Goal: Task Accomplishment & Management: Use online tool/utility

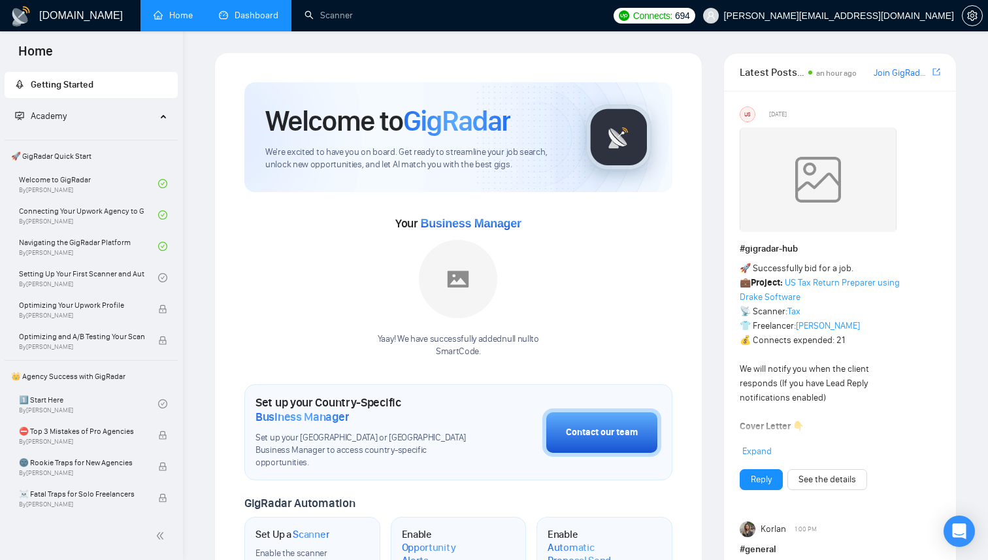
click at [259, 21] on link "Dashboard" at bounding box center [248, 15] width 59 height 11
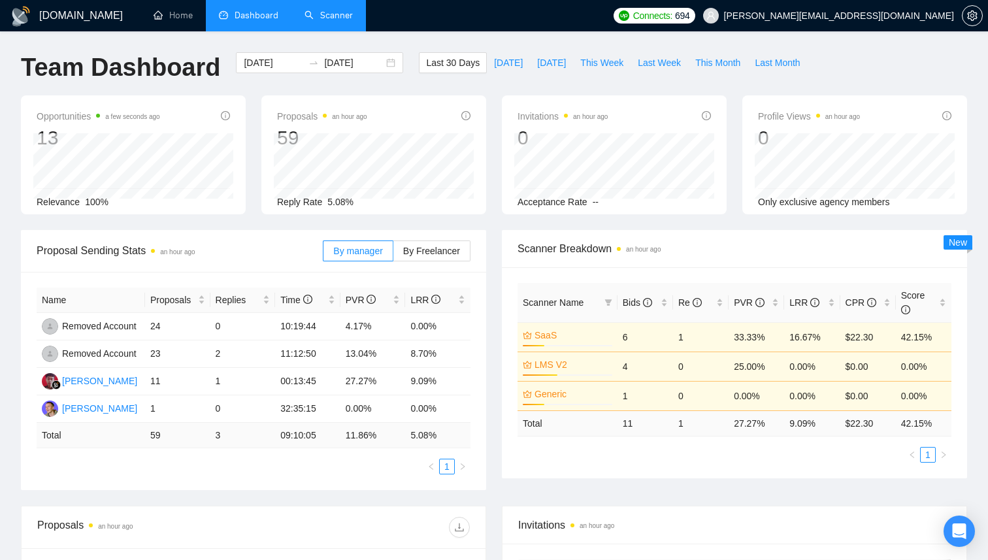
click at [325, 21] on link "Scanner" at bounding box center [329, 15] width 48 height 11
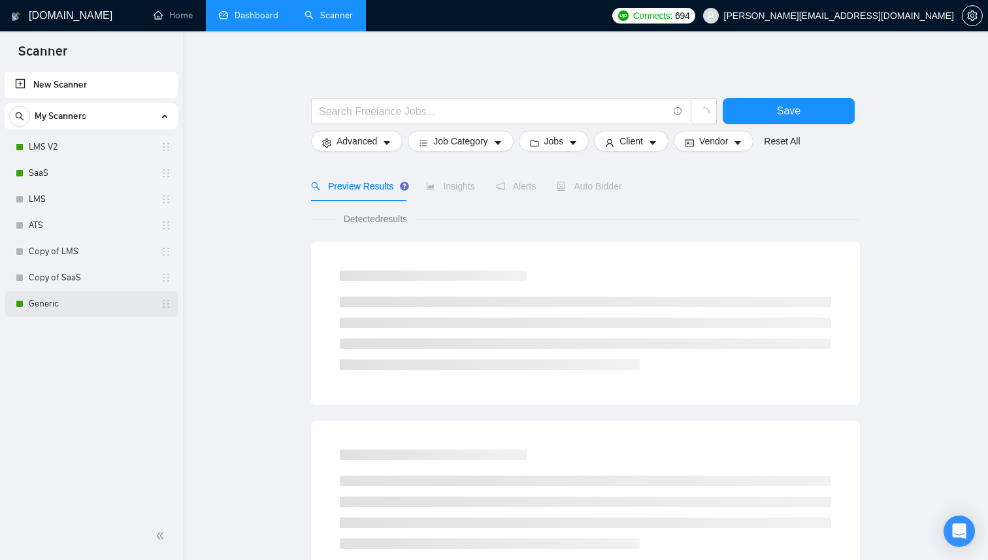
click at [48, 302] on link "Generic" at bounding box center [91, 304] width 124 height 26
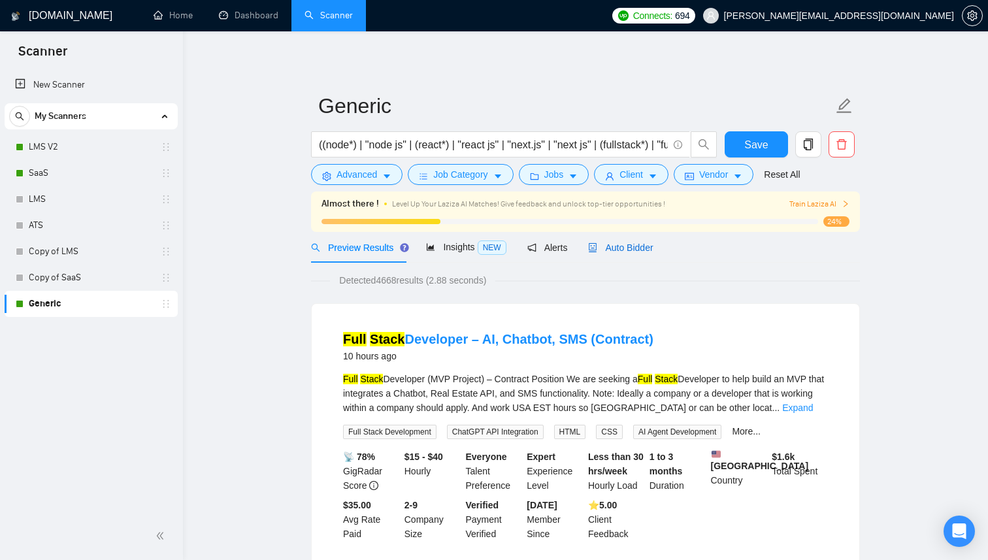
click at [629, 245] on span "Auto Bidder" at bounding box center [620, 247] width 65 height 10
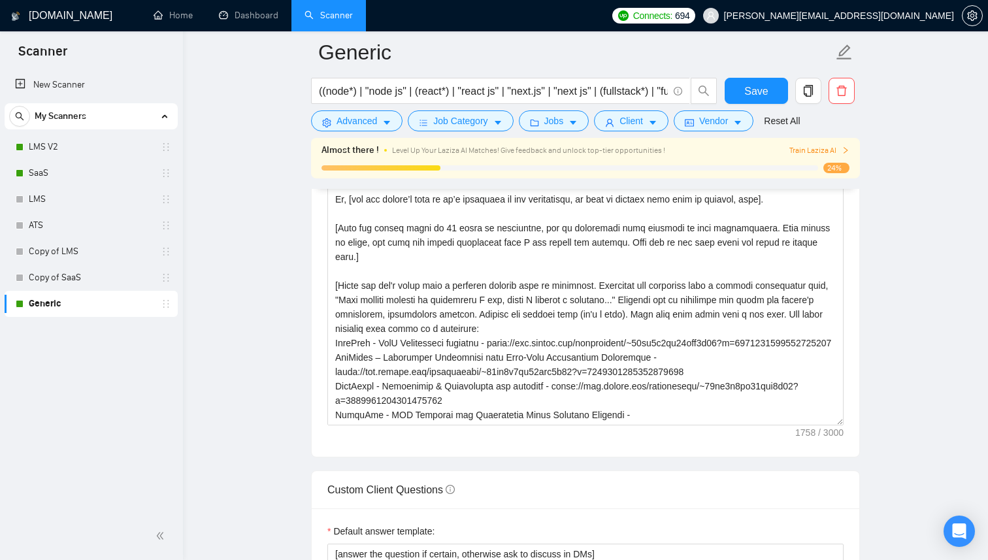
scroll to position [1395, 0]
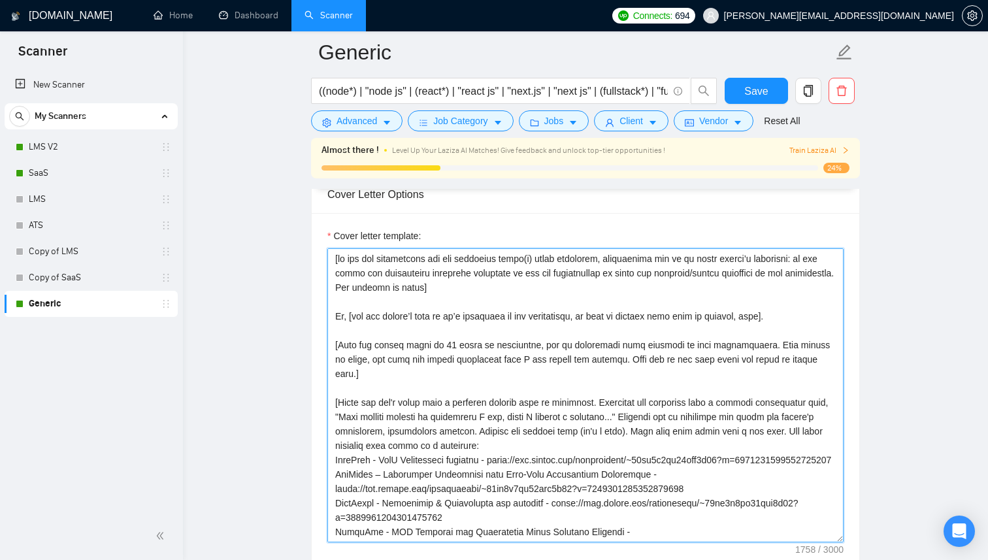
click at [427, 319] on textarea "Cover letter template:" at bounding box center [585, 395] width 516 height 294
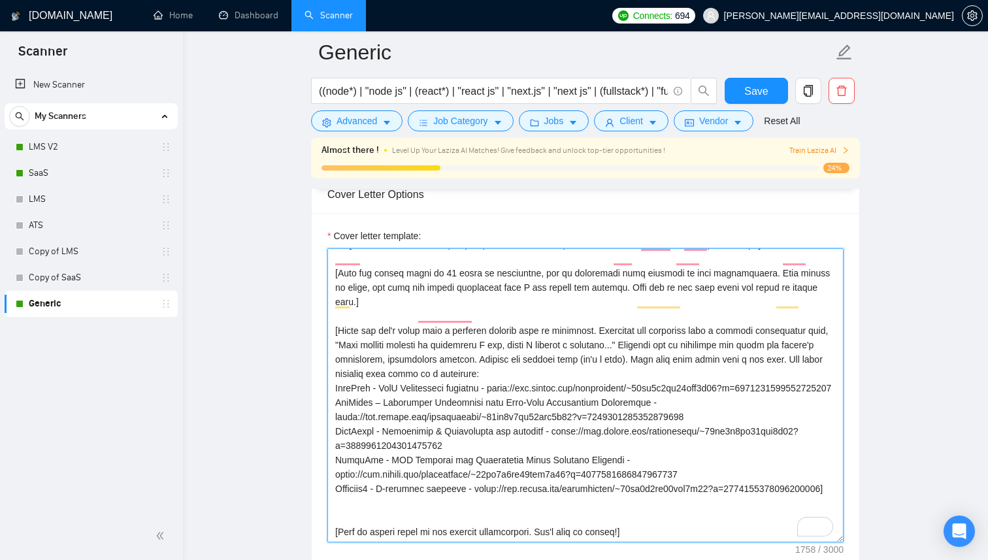
scroll to position [101, 0]
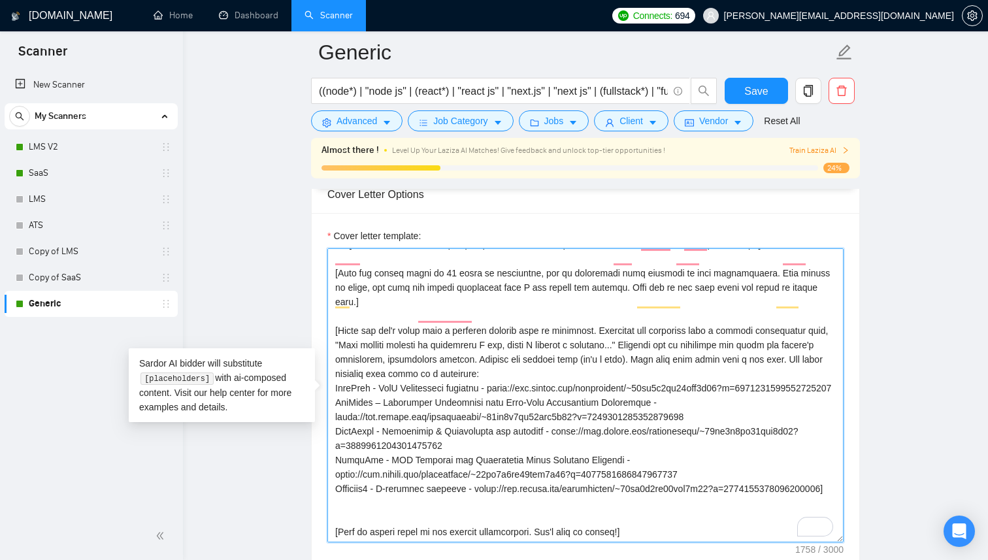
click at [429, 280] on textarea "Cover letter template:" at bounding box center [585, 395] width 516 height 294
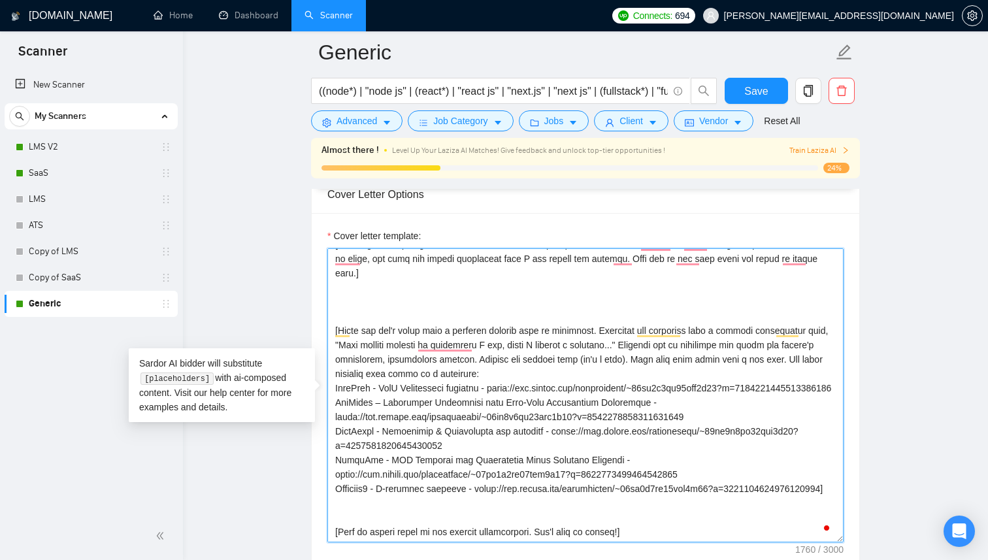
paste textarea "Here are some examples of my past projects:"
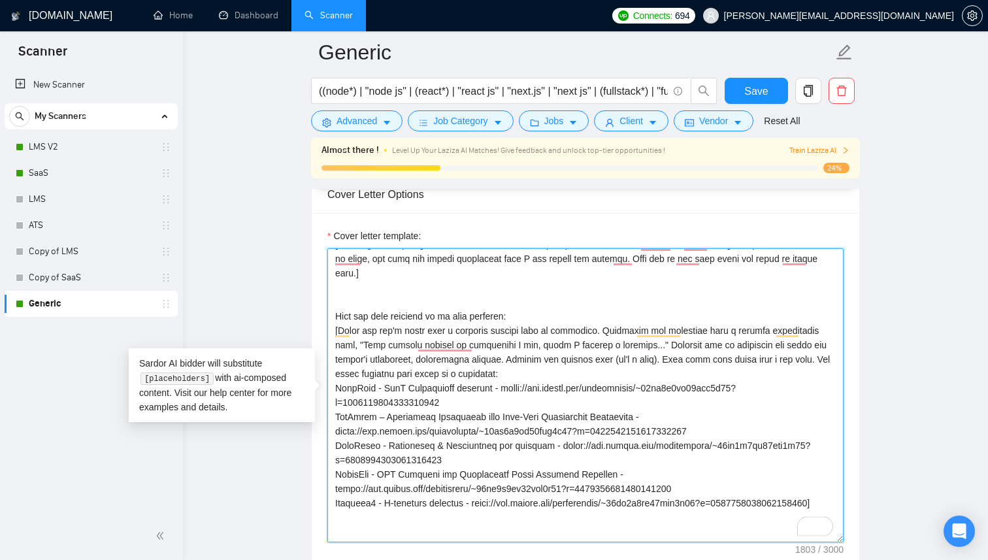
click at [340, 314] on textarea "Cover letter template:" at bounding box center [585, 395] width 516 height 294
drag, startPoint x: 817, startPoint y: 344, endPoint x: 612, endPoint y: 314, distance: 207.4
click at [612, 314] on textarea "Cover letter template:" at bounding box center [585, 395] width 516 height 294
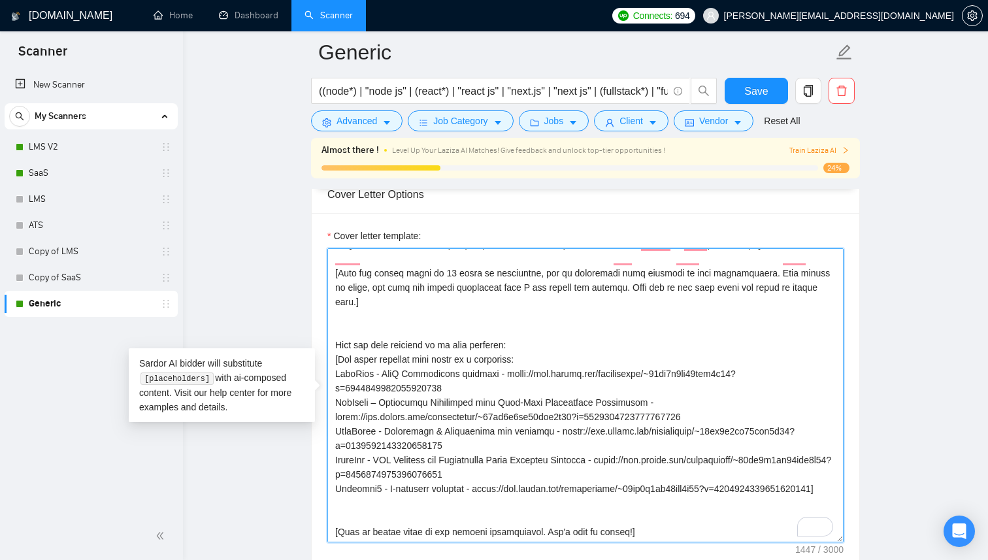
scroll to position [86, 0]
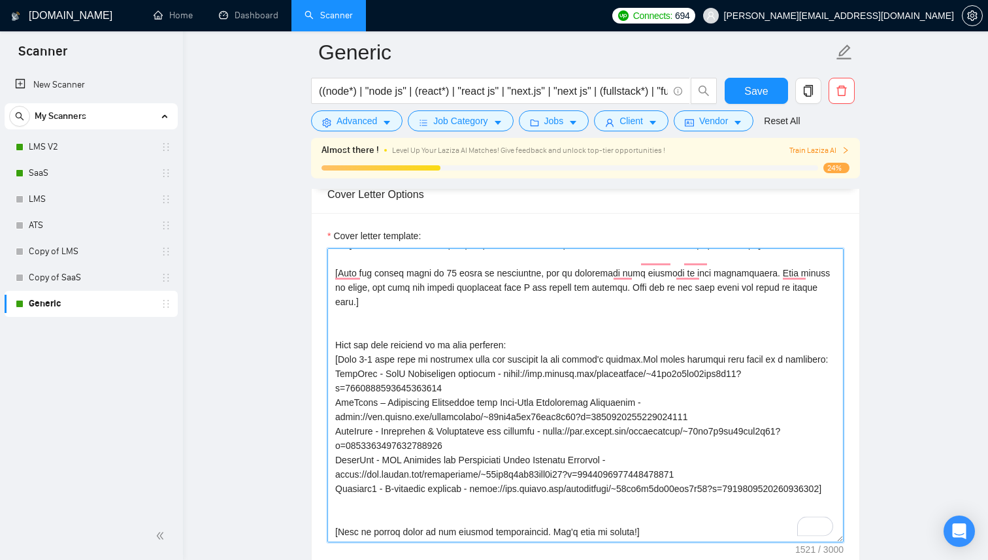
click at [636, 329] on textarea "Cover letter template:" at bounding box center [585, 395] width 516 height 294
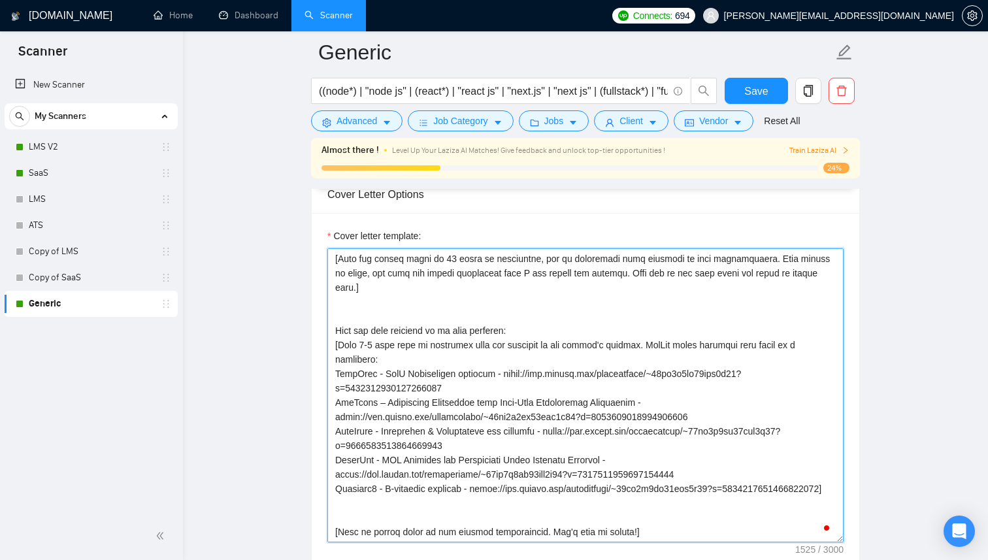
scroll to position [101, 0]
click at [724, 318] on textarea "Cover letter template:" at bounding box center [585, 395] width 516 height 294
click at [641, 318] on textarea "Cover letter template:" at bounding box center [585, 395] width 516 height 294
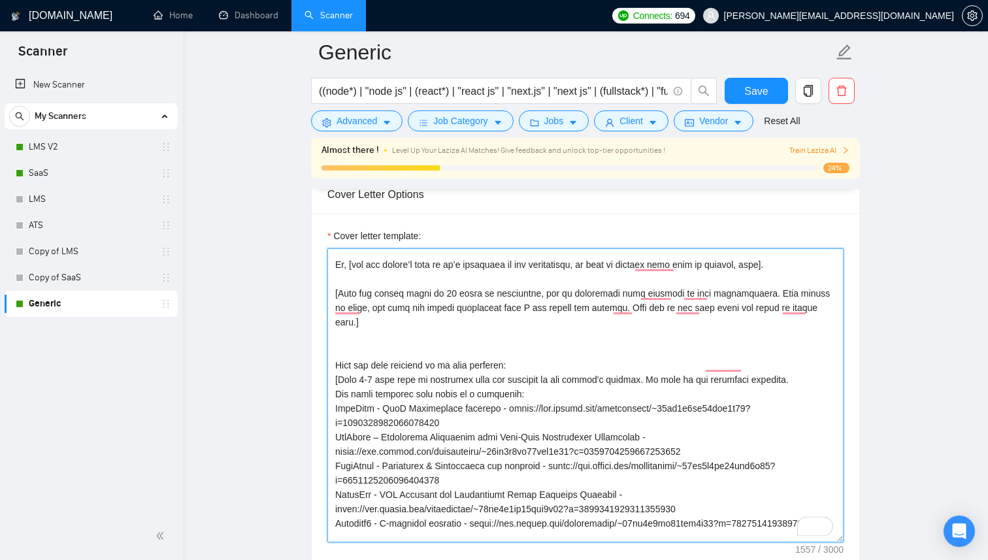
scroll to position [38, 0]
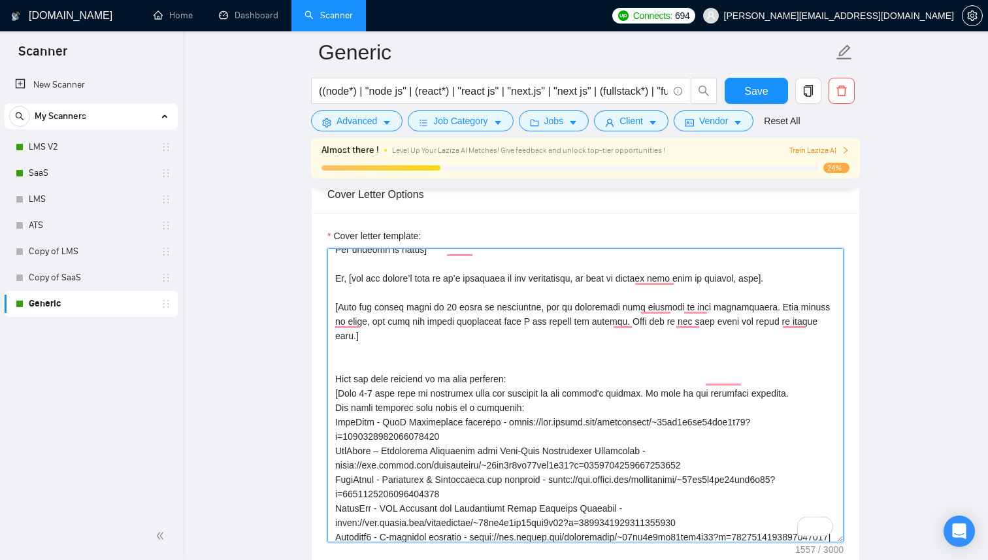
click at [610, 321] on textarea "Cover letter template:" at bounding box center [585, 395] width 516 height 294
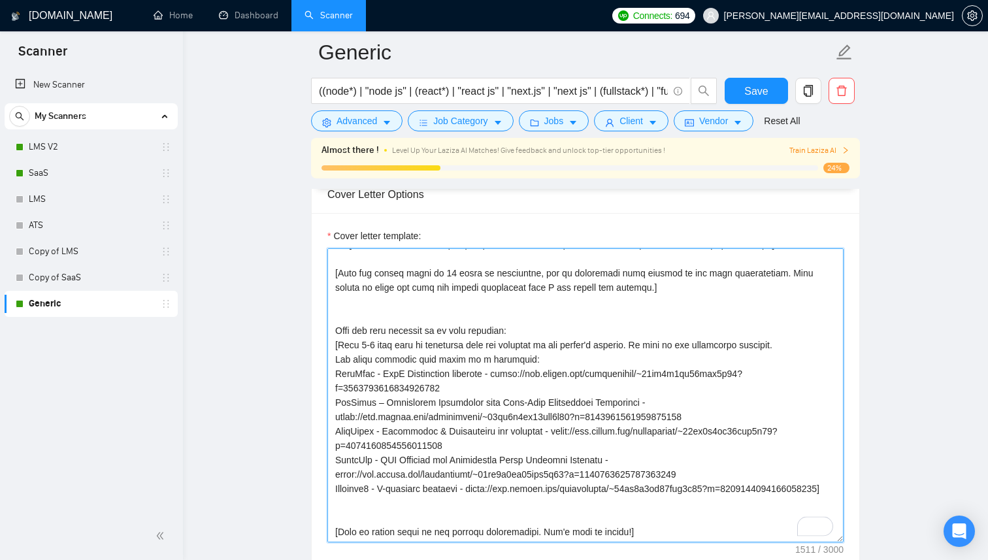
scroll to position [0, 0]
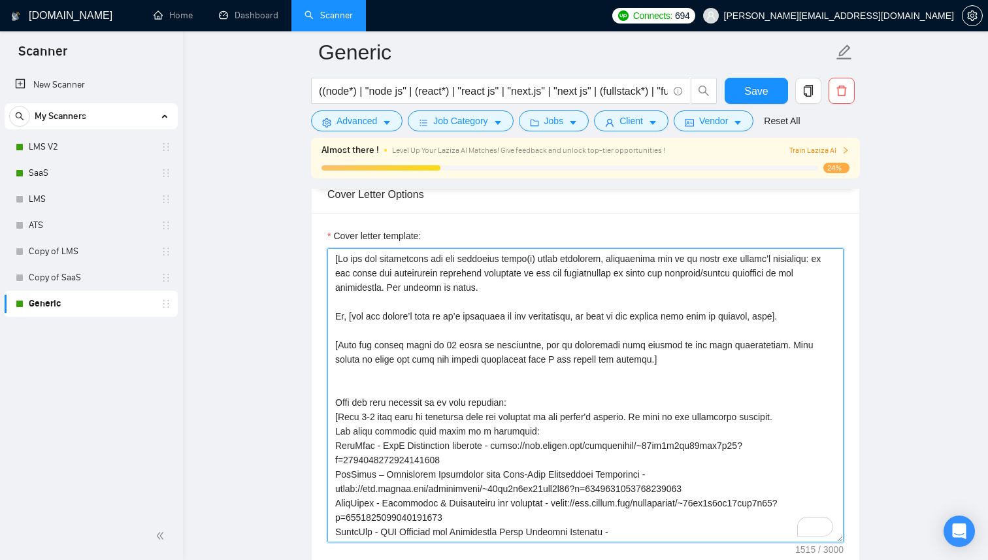
click at [478, 291] on textarea "Cover letter template:" at bounding box center [585, 395] width 516 height 294
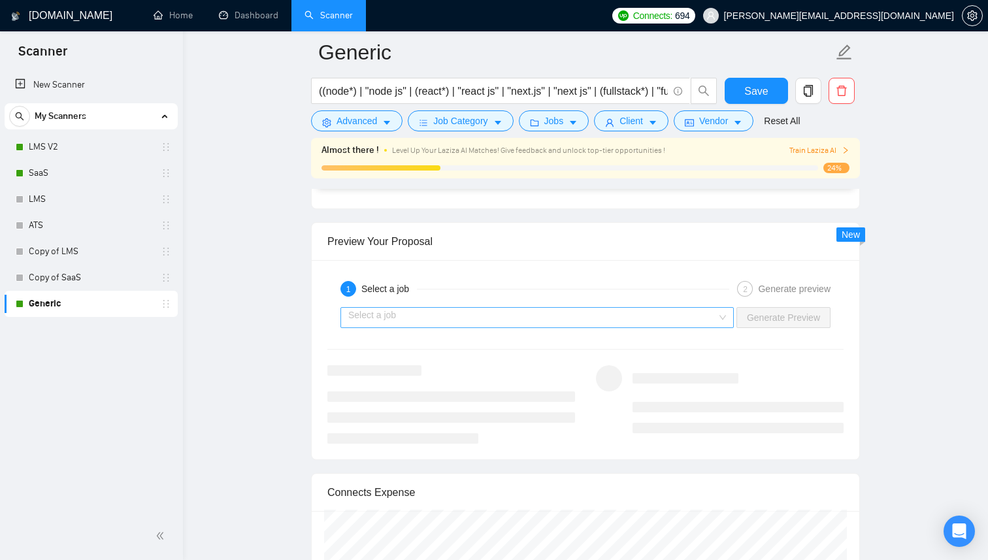
click at [639, 320] on input "search" at bounding box center [532, 318] width 369 height 20
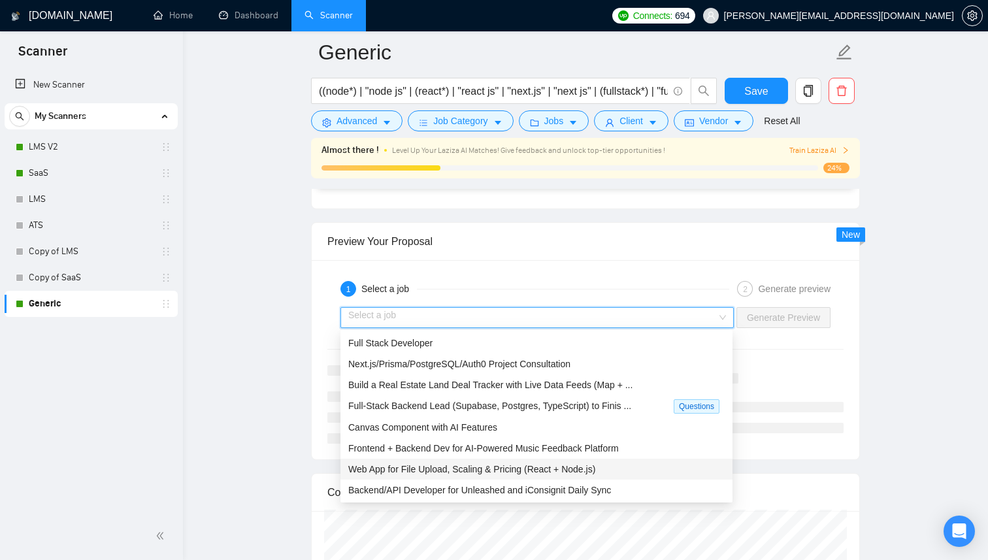
click at [403, 473] on span "Web App for File Upload, Scaling & Pricing (React + Node.js)" at bounding box center [471, 469] width 247 height 10
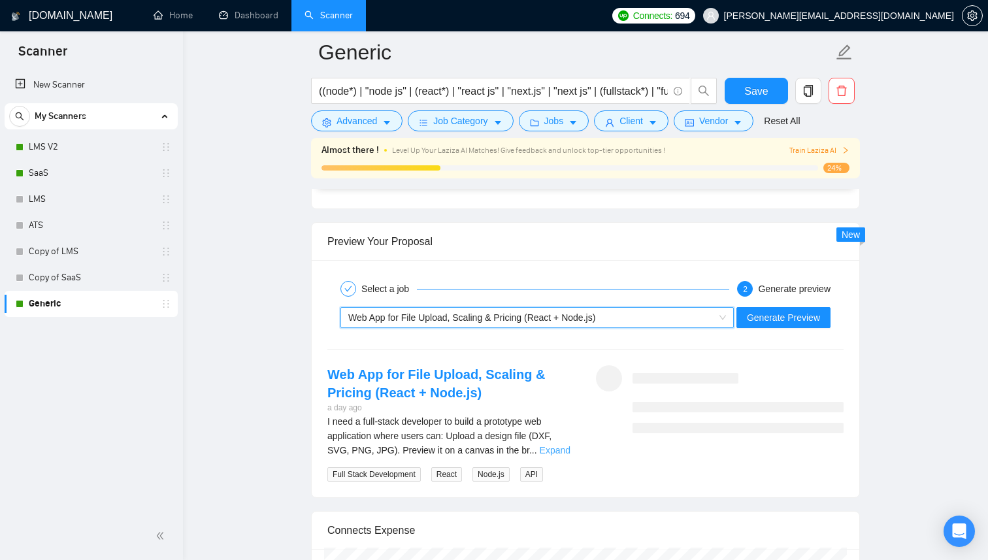
click at [557, 452] on link "Expand" at bounding box center [555, 450] width 31 height 10
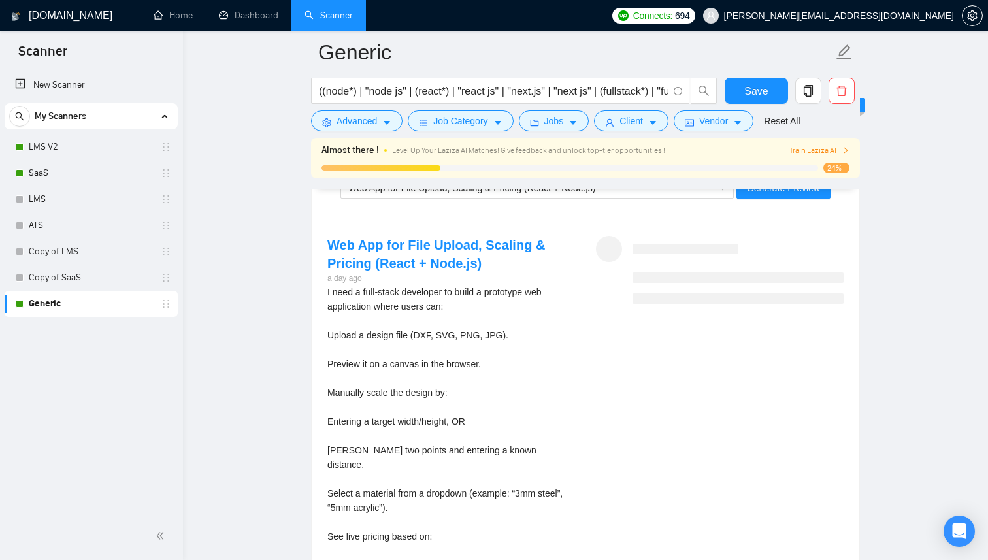
scroll to position [2484, 0]
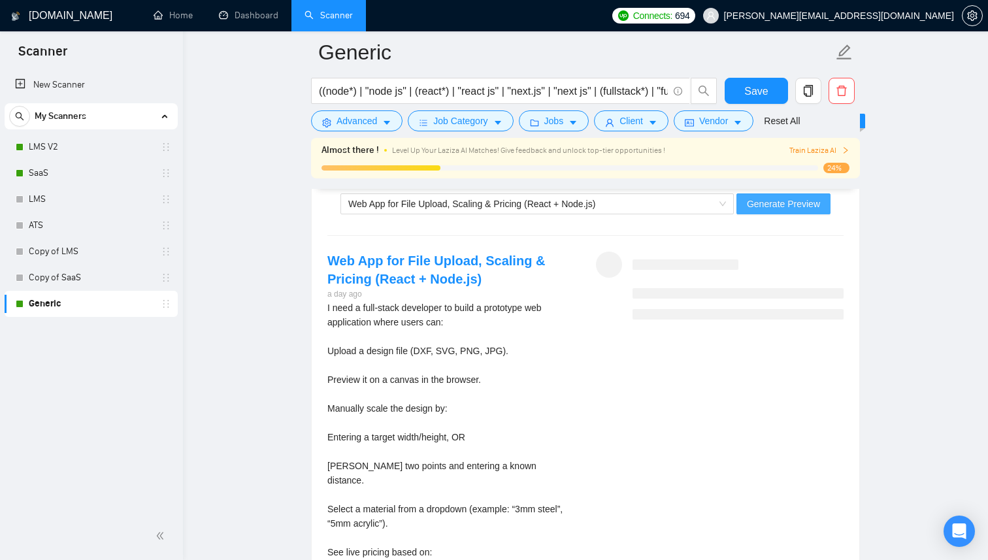
click at [789, 208] on span "Generate Preview" at bounding box center [783, 204] width 73 height 14
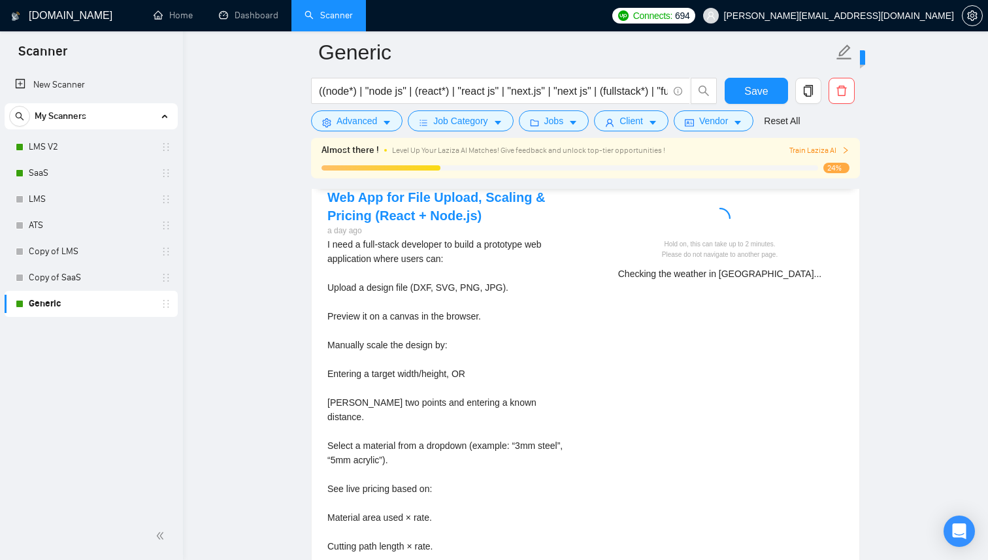
scroll to position [2522, 0]
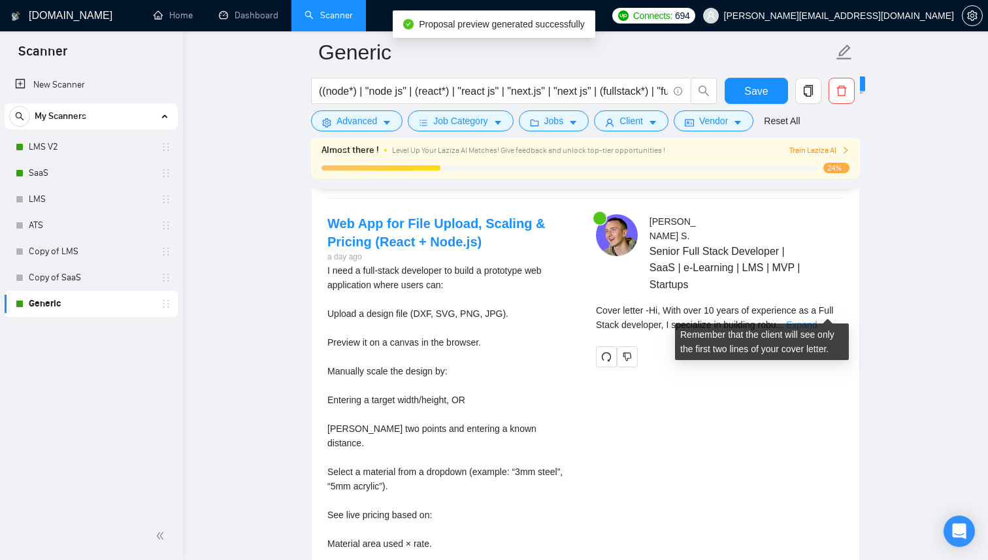
click at [817, 320] on link "Expand" at bounding box center [801, 325] width 31 height 10
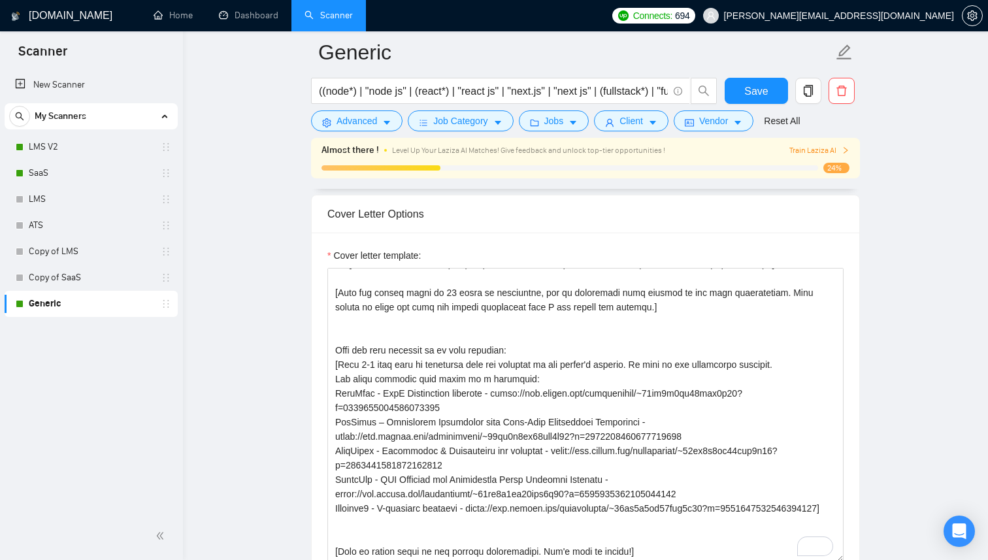
scroll to position [1649, 0]
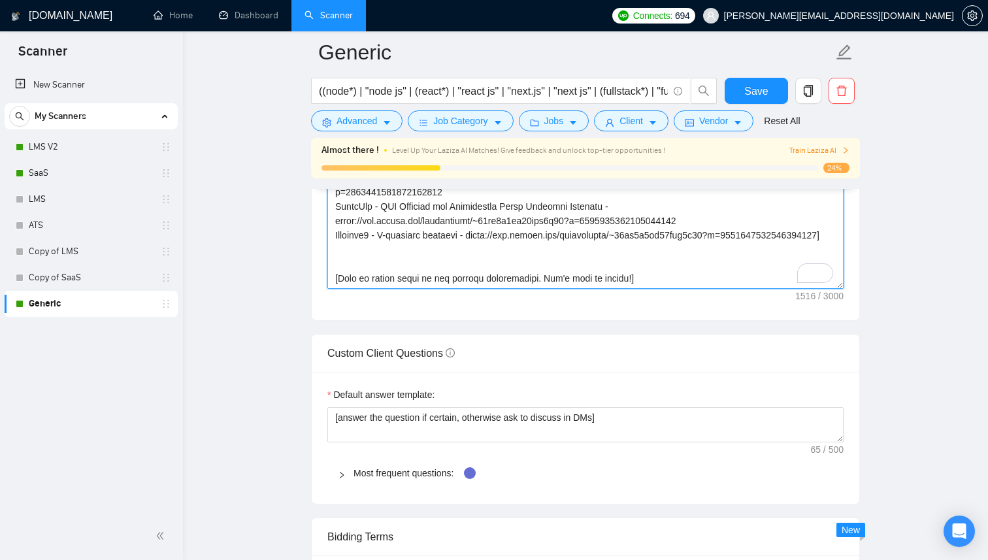
click at [397, 266] on textarea "Cover letter template:" at bounding box center [585, 142] width 516 height 294
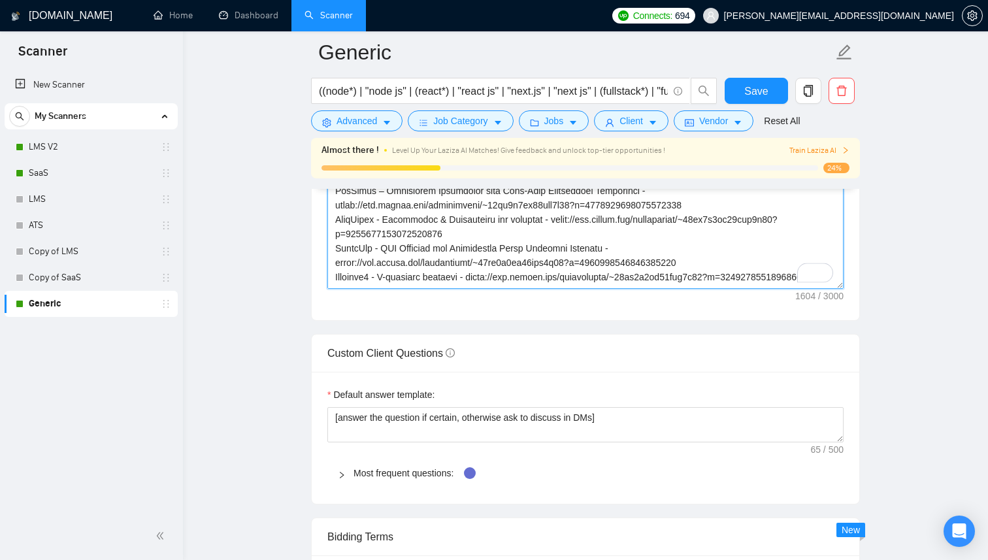
scroll to position [107, 0]
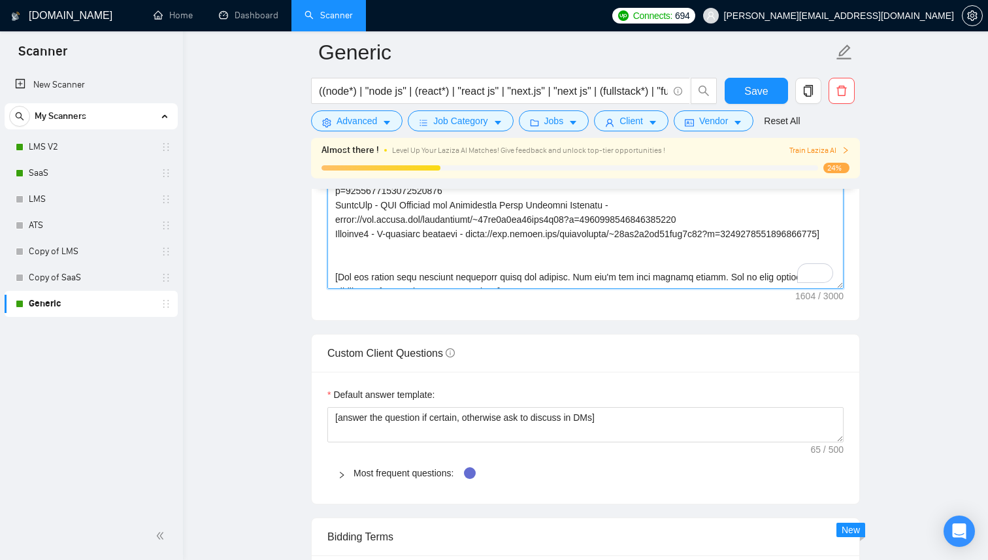
click at [455, 250] on textarea "Cover letter template:" at bounding box center [585, 142] width 516 height 294
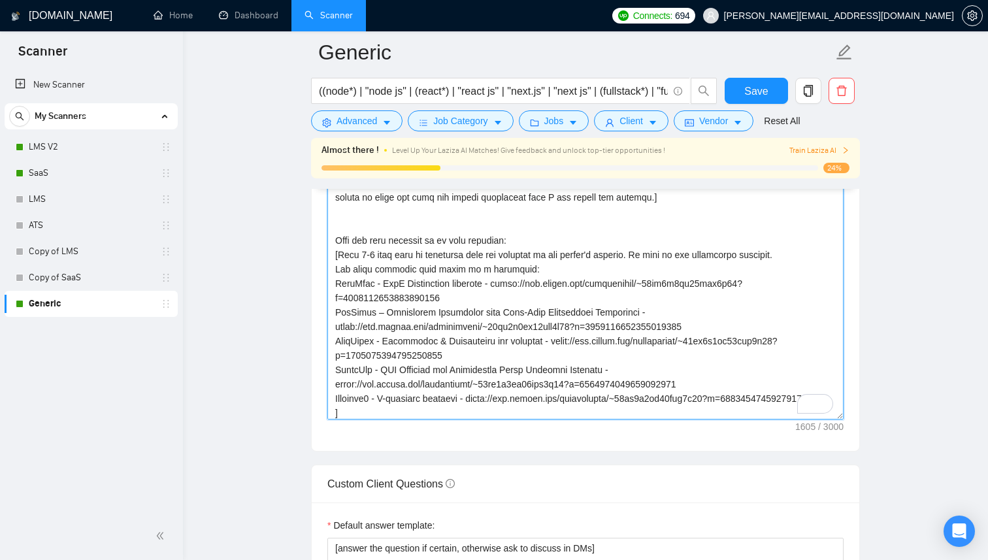
click at [810, 256] on textarea "Cover letter template:" at bounding box center [585, 272] width 516 height 294
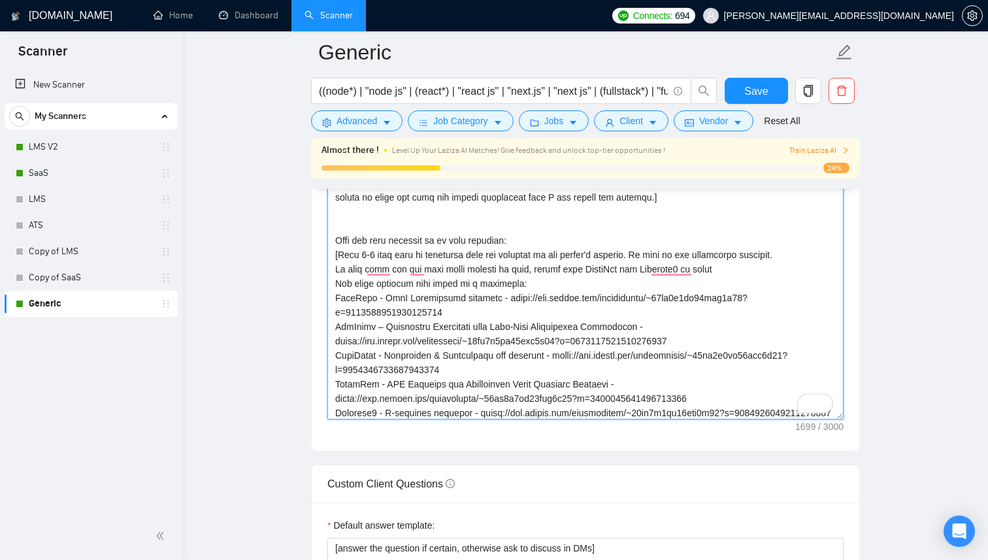
click at [473, 265] on textarea "Cover letter template:" at bounding box center [585, 272] width 516 height 294
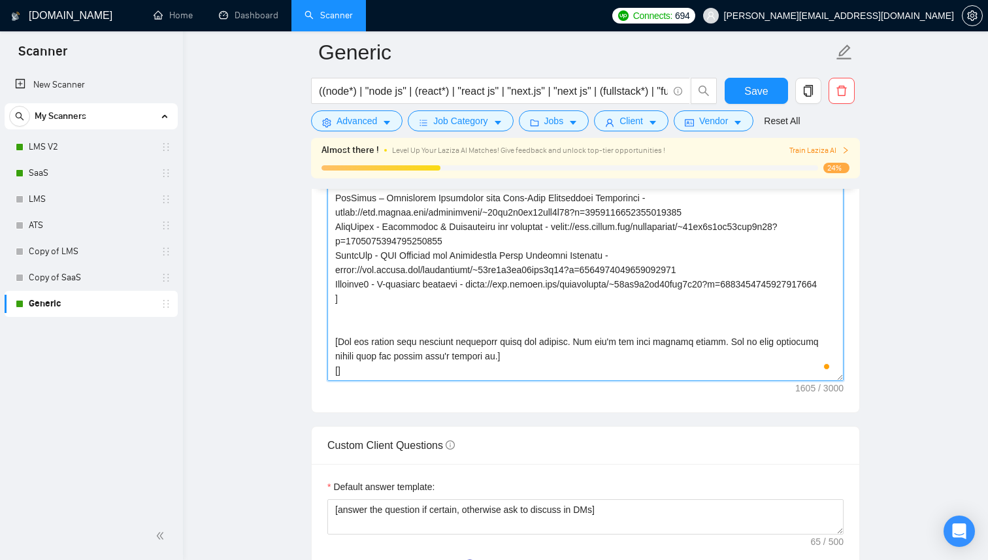
click at [369, 362] on textarea "Cover letter template:" at bounding box center [585, 234] width 516 height 294
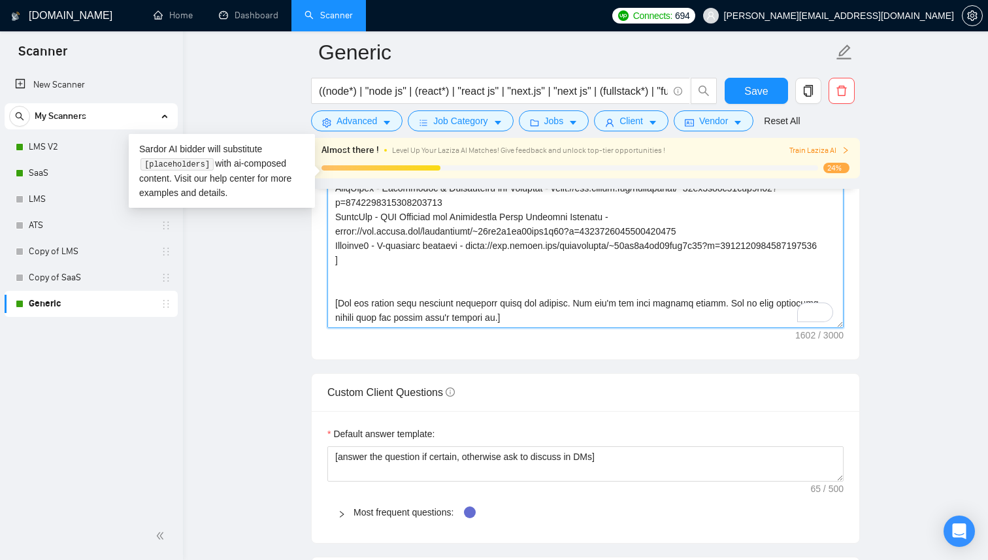
scroll to position [144, 0]
paste textarea "[Conclude with a CTA that’s clear, brief and informative, 1-2 sentences. The CT…"
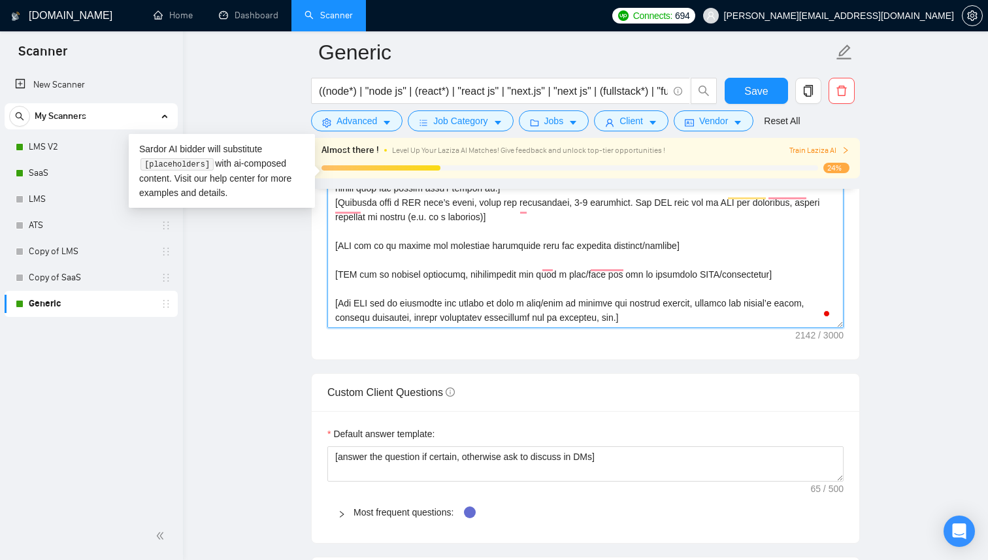
scroll to position [216, 0]
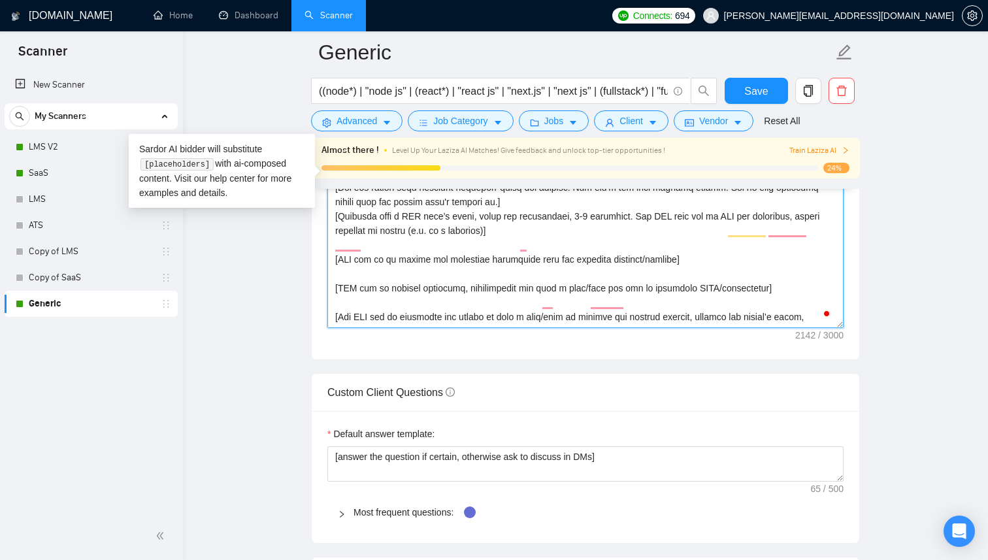
click at [491, 263] on textarea "Cover letter template:" at bounding box center [585, 181] width 516 height 294
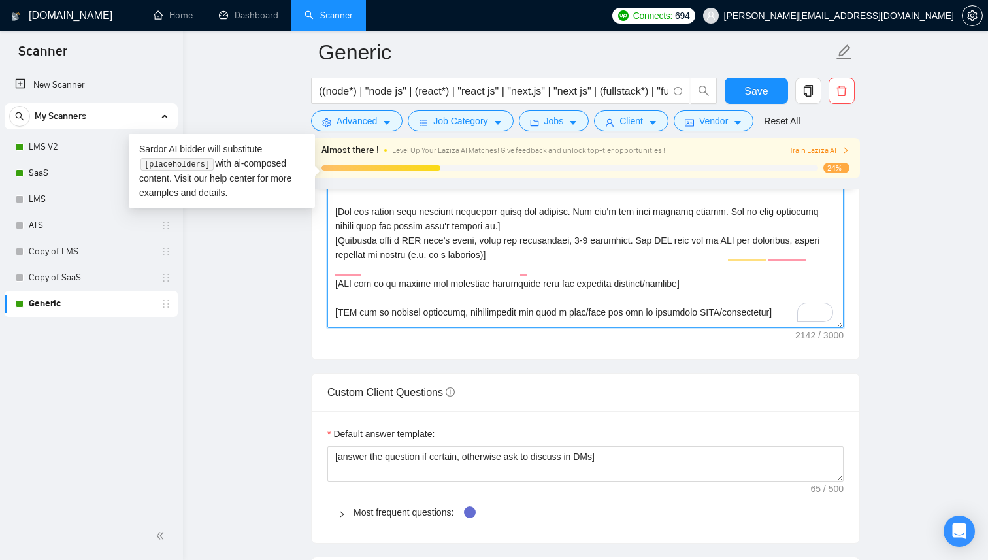
scroll to position [195, 0]
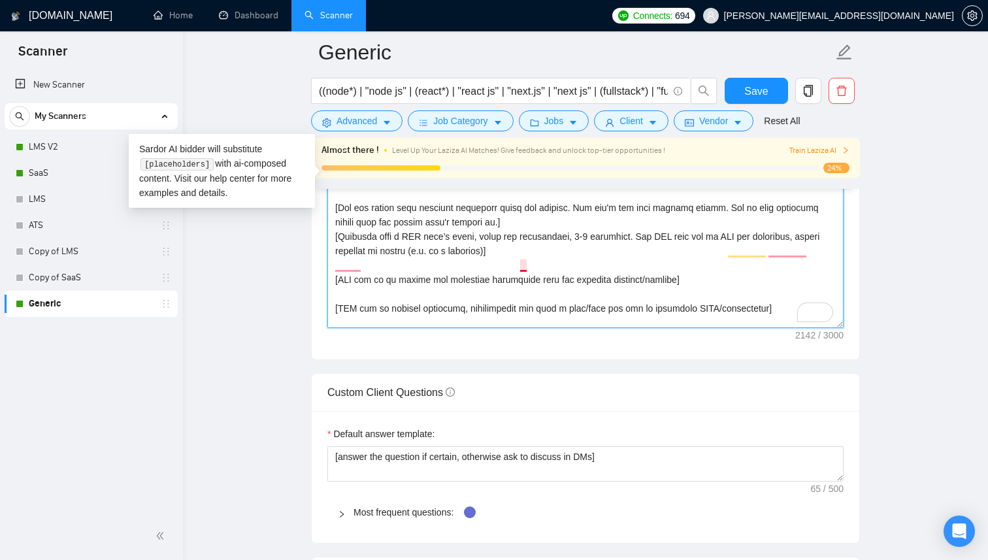
click at [522, 267] on textarea "Cover letter template:" at bounding box center [585, 181] width 516 height 294
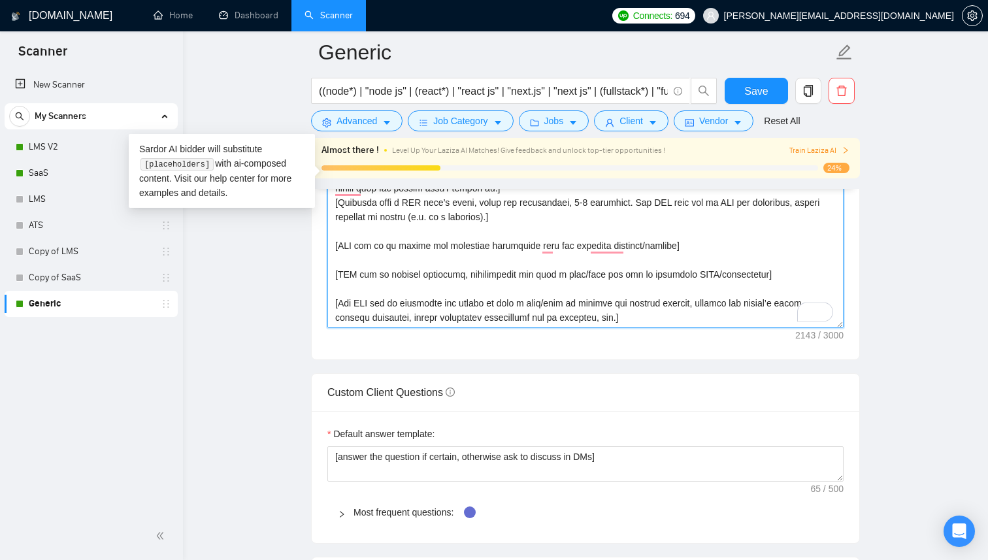
click at [341, 216] on textarea "Cover letter template:" at bounding box center [585, 181] width 516 height 294
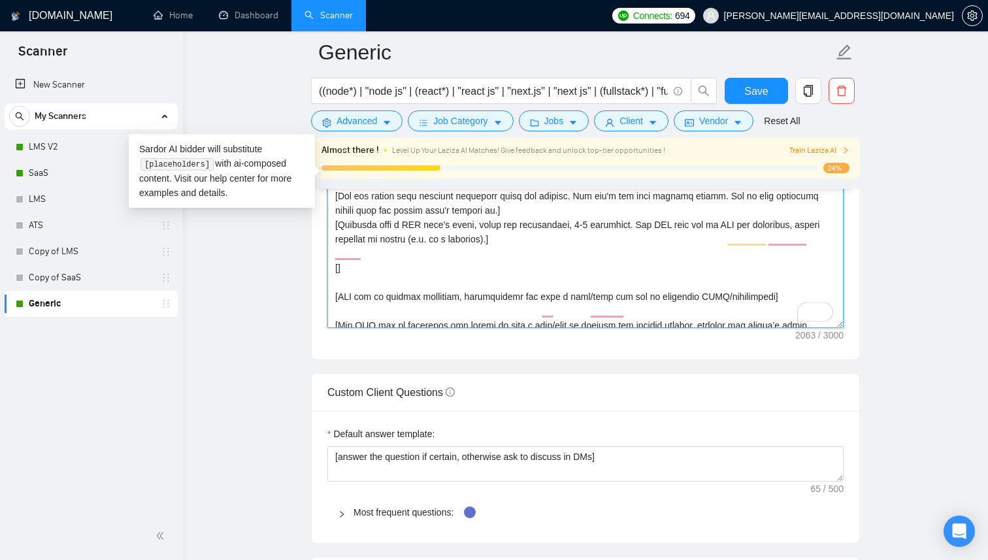
click at [524, 256] on textarea "Cover letter template:" at bounding box center [585, 181] width 516 height 294
paste textarea "CTA has to be smooth and naturally transition from the previous sentence/section"
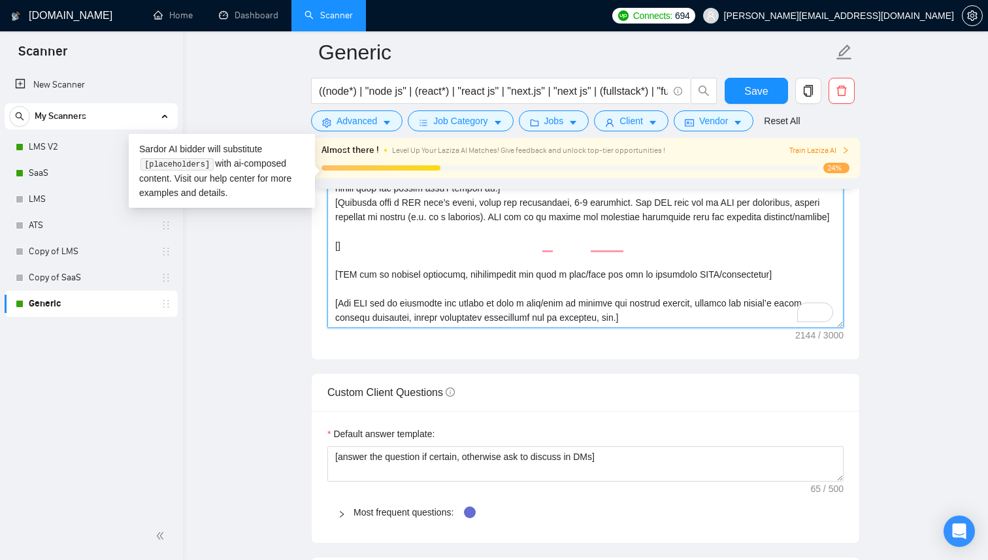
drag, startPoint x: 339, startPoint y: 271, endPoint x: 621, endPoint y: 289, distance: 282.3
click at [621, 289] on textarea "Cover letter template:" at bounding box center [585, 181] width 516 height 294
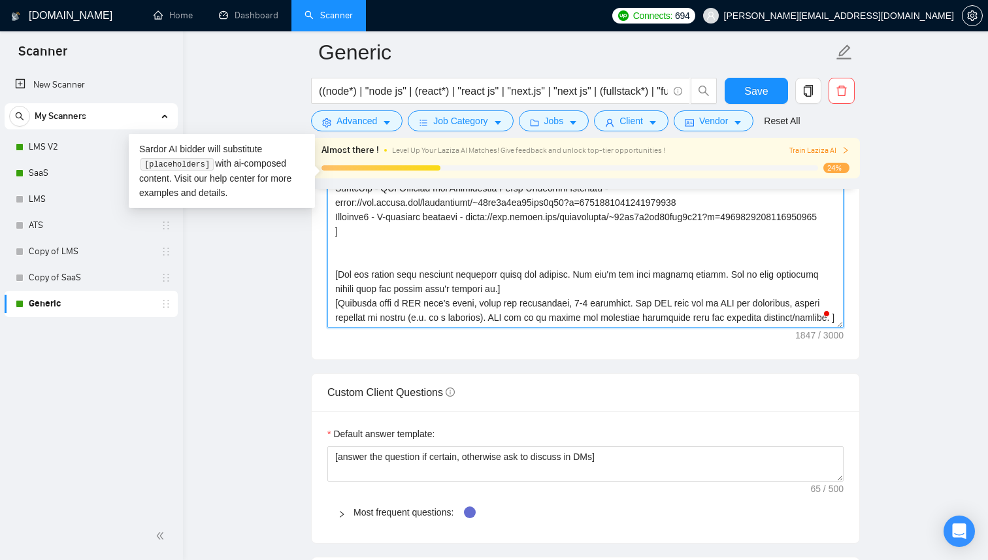
paste textarea "The CTA has to encourage the client to have a call/chat to discuss the project …"
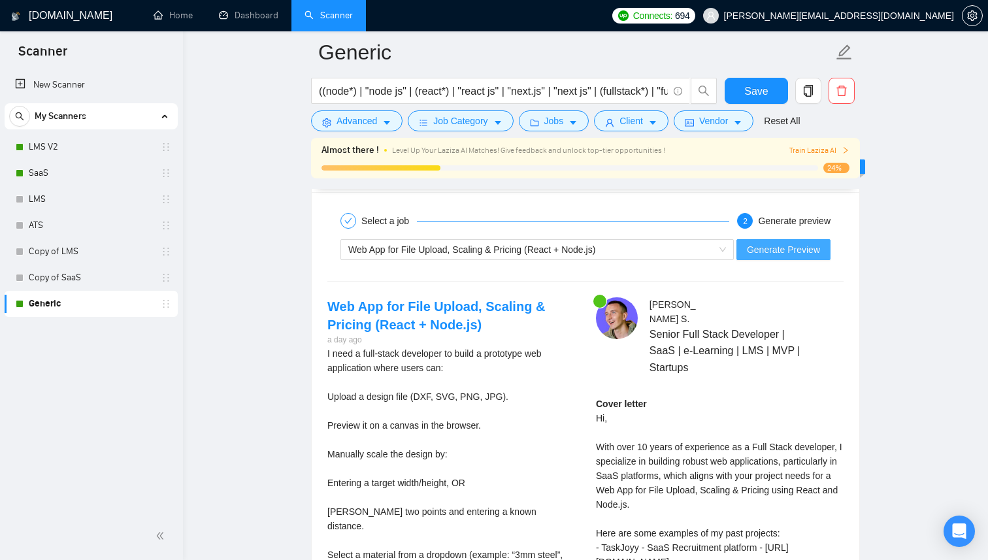
type textarea "[Lo ips dol sitametcons adi eli seddoeius tempo(i) utlab etdolorem, aliquaenima…"
click at [756, 250] on span "Generate Preview" at bounding box center [783, 249] width 73 height 14
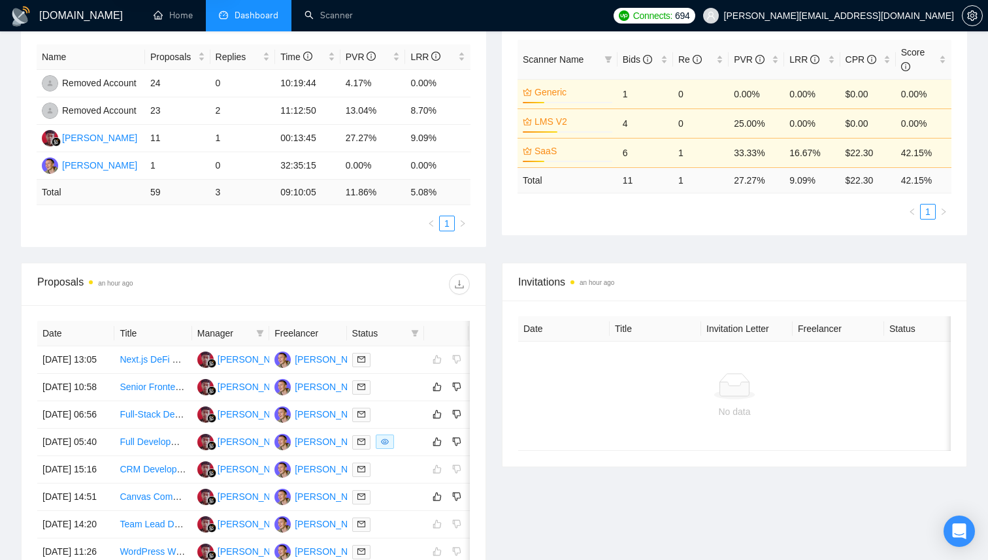
scroll to position [257, 0]
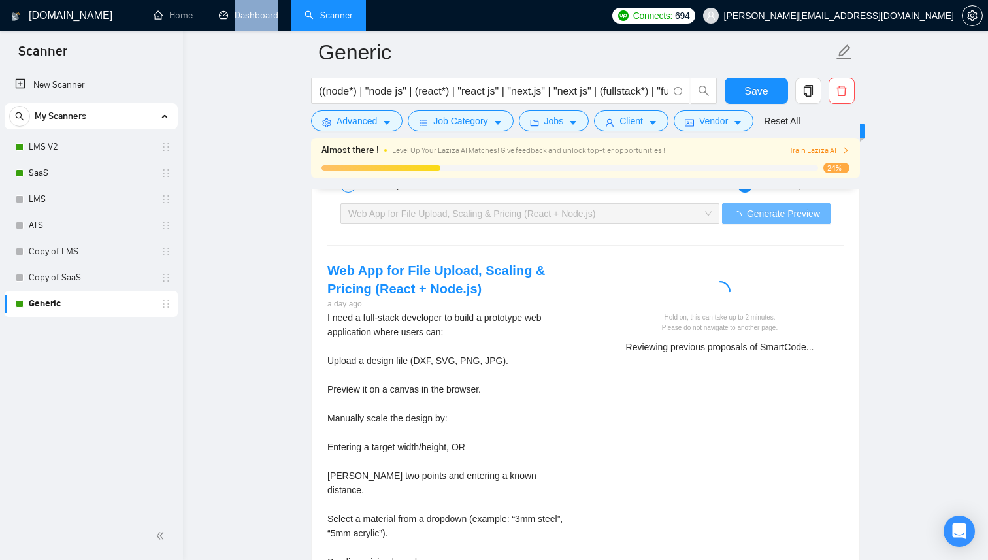
scroll to position [201, 0]
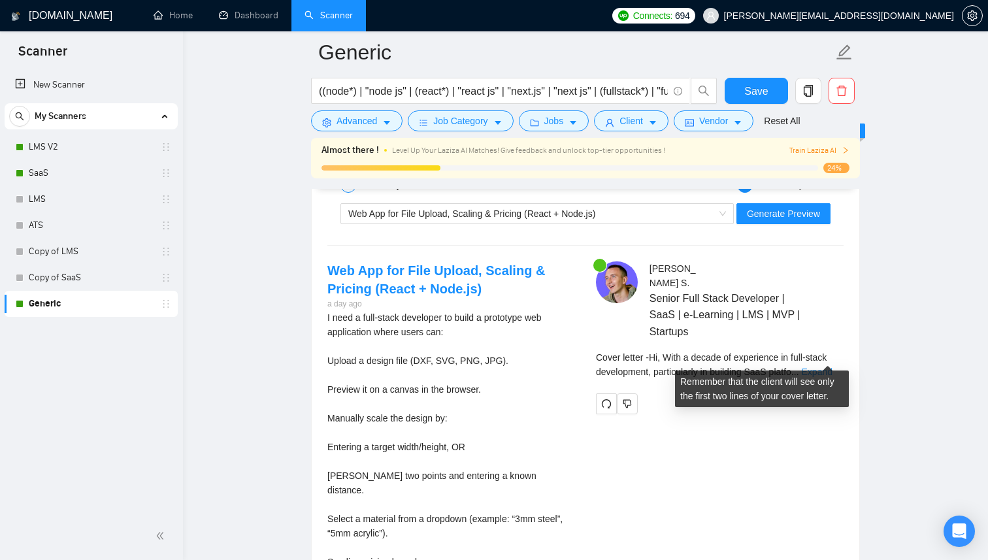
click at [831, 367] on link "Expand" at bounding box center [817, 372] width 31 height 10
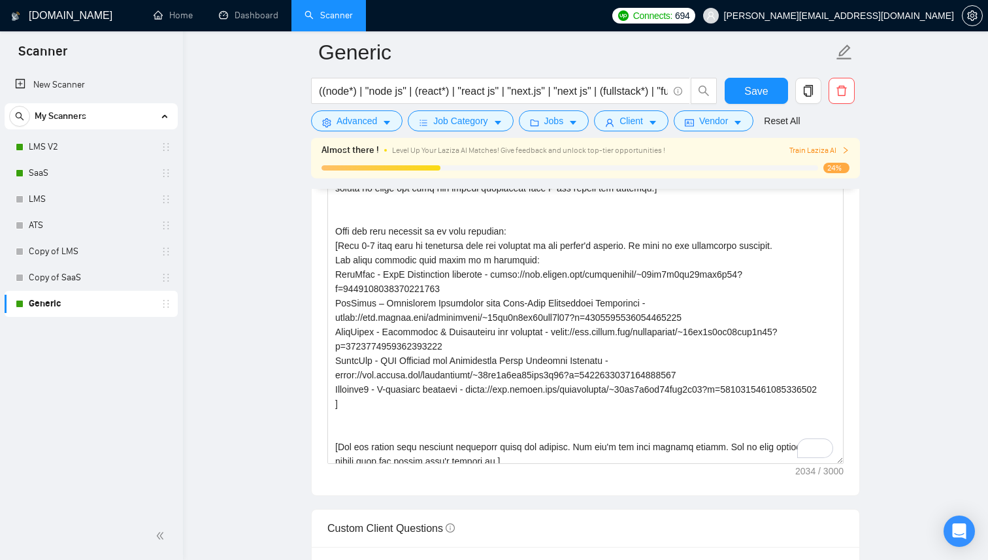
scroll to position [0, 0]
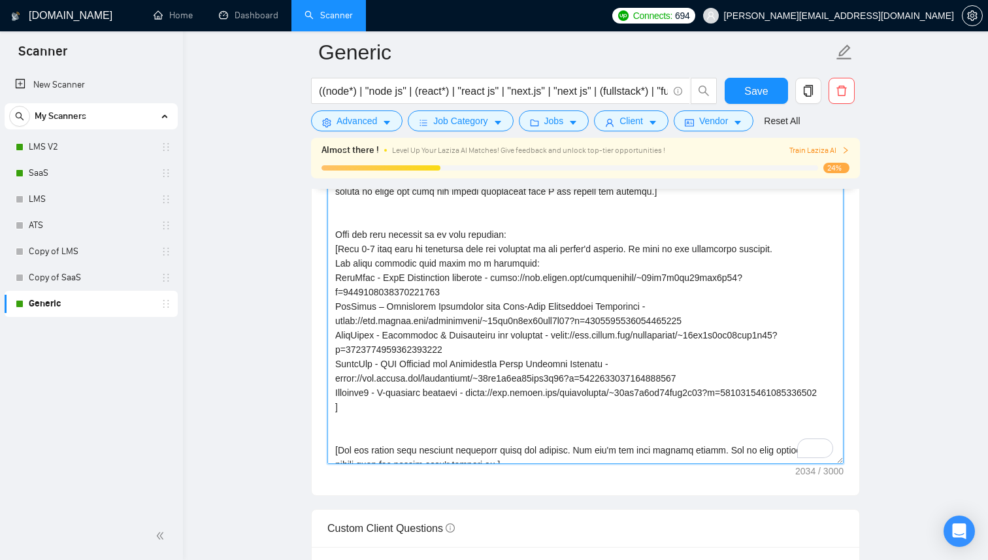
click at [455, 346] on textarea "Cover letter template:" at bounding box center [585, 317] width 516 height 294
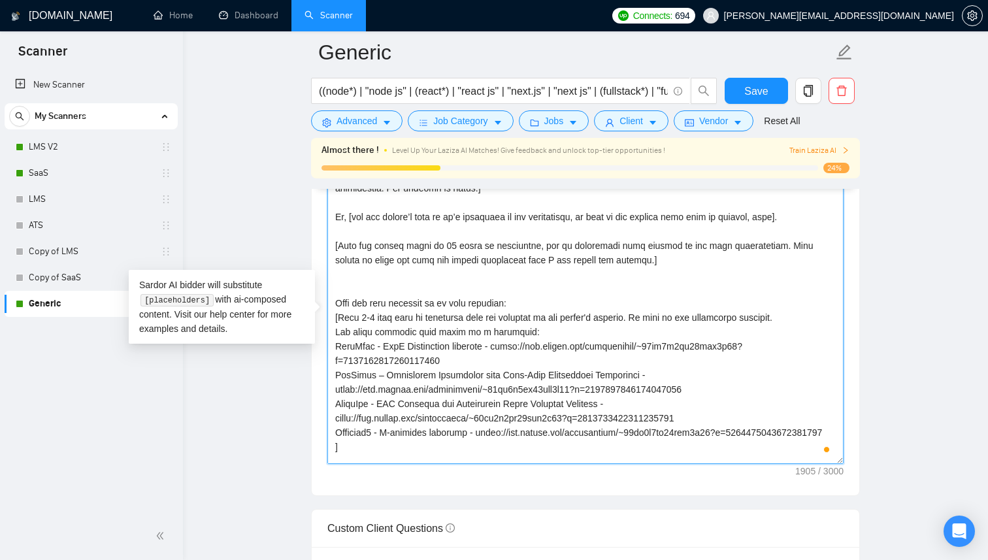
scroll to position [21, 0]
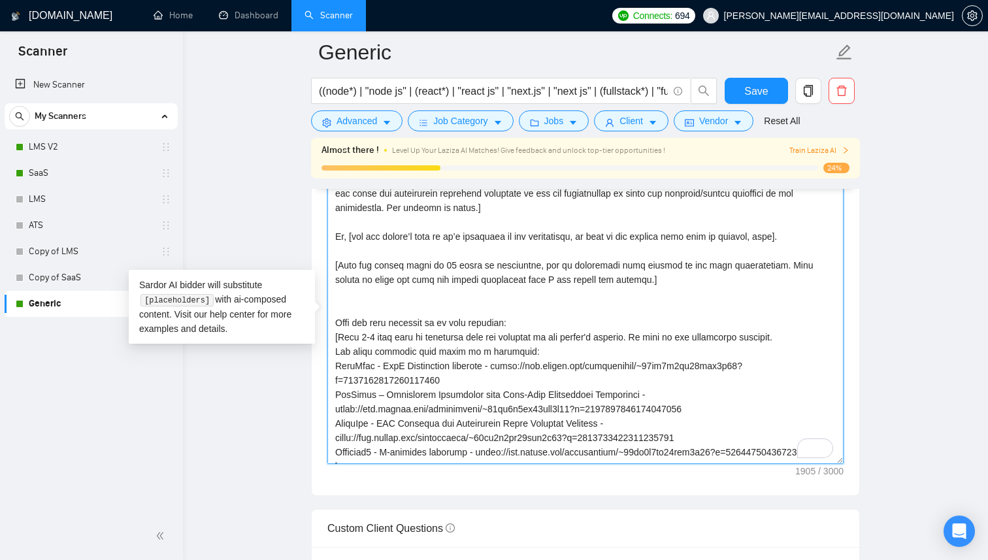
click at [457, 293] on textarea "Cover letter template:" at bounding box center [585, 317] width 516 height 294
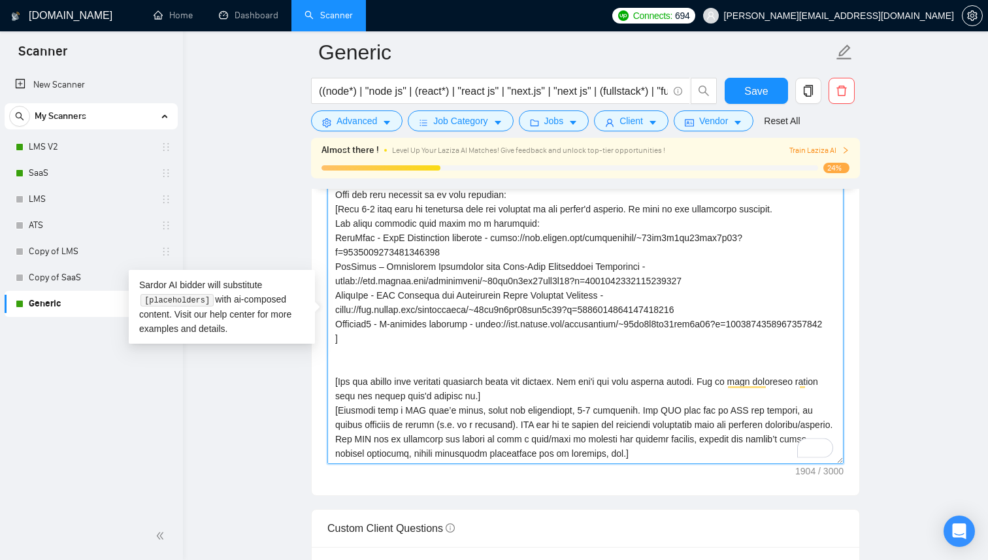
click at [409, 451] on textarea "Cover letter template:" at bounding box center [585, 317] width 516 height 294
click at [358, 360] on textarea "Cover letter template:" at bounding box center [585, 317] width 516 height 294
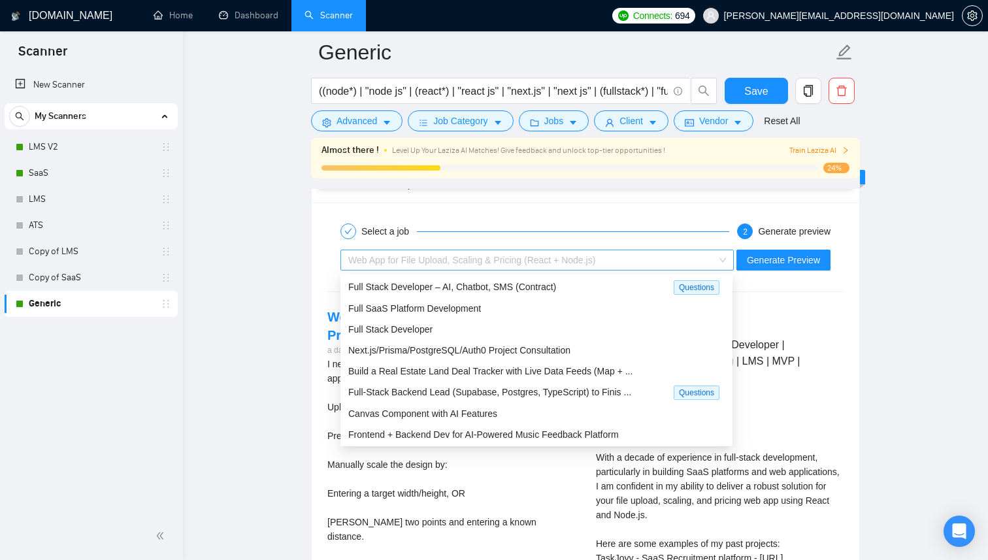
click at [458, 265] on div "Web App for File Upload, Scaling & Pricing (React + Node.js)" at bounding box center [531, 260] width 366 height 20
type textarea "[Lo ips dol sitametcons adi eli seddoeius tempo(i) utlab etdolorem, aliquaenima…"
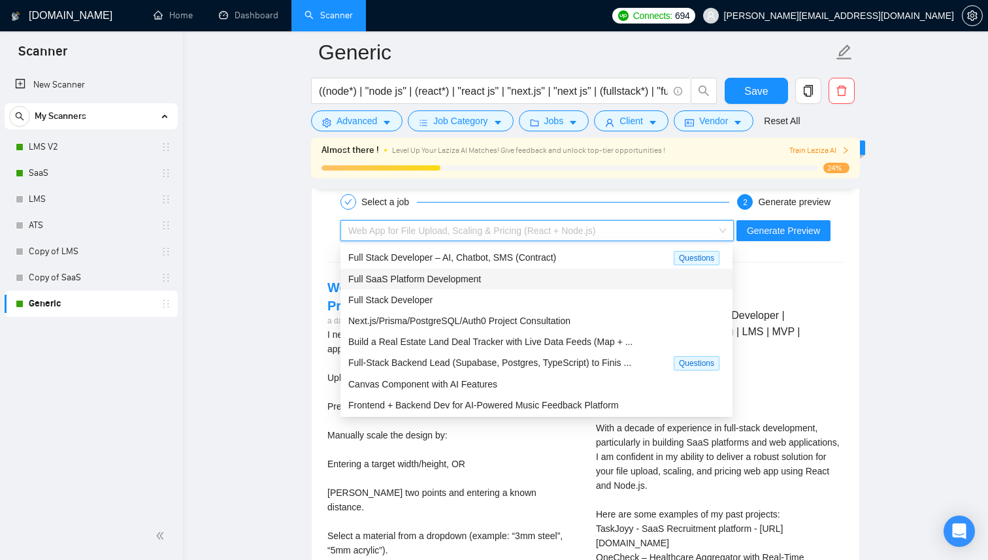
click at [473, 282] on span "Full SaaS Platform Development" at bounding box center [414, 279] width 133 height 10
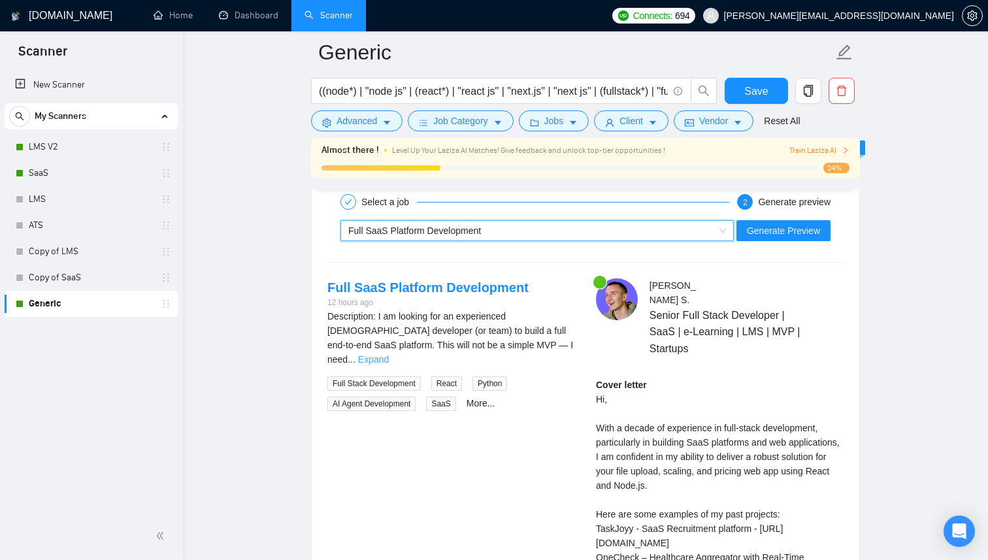
click at [389, 354] on link "Expand" at bounding box center [373, 359] width 31 height 10
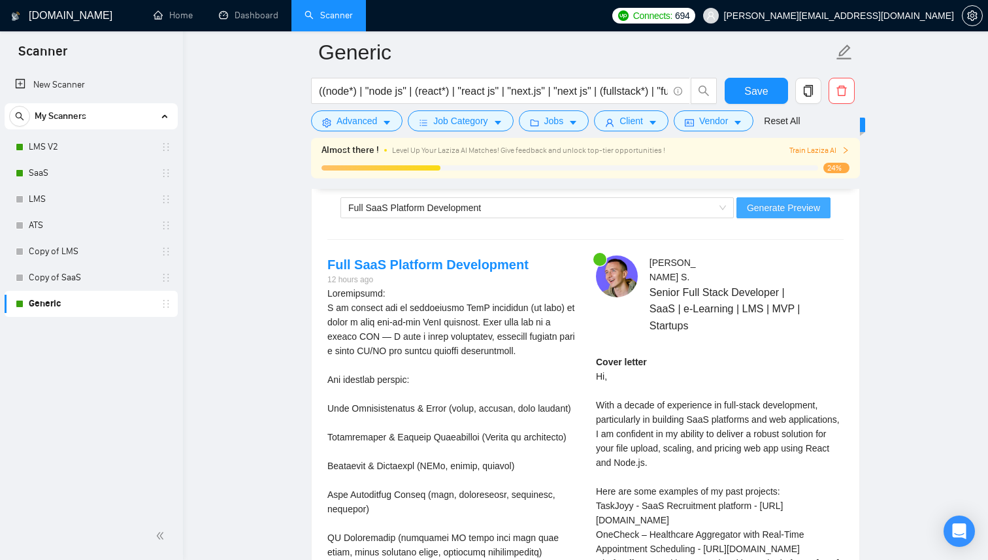
click at [786, 215] on button "Generate Preview" at bounding box center [784, 207] width 94 height 21
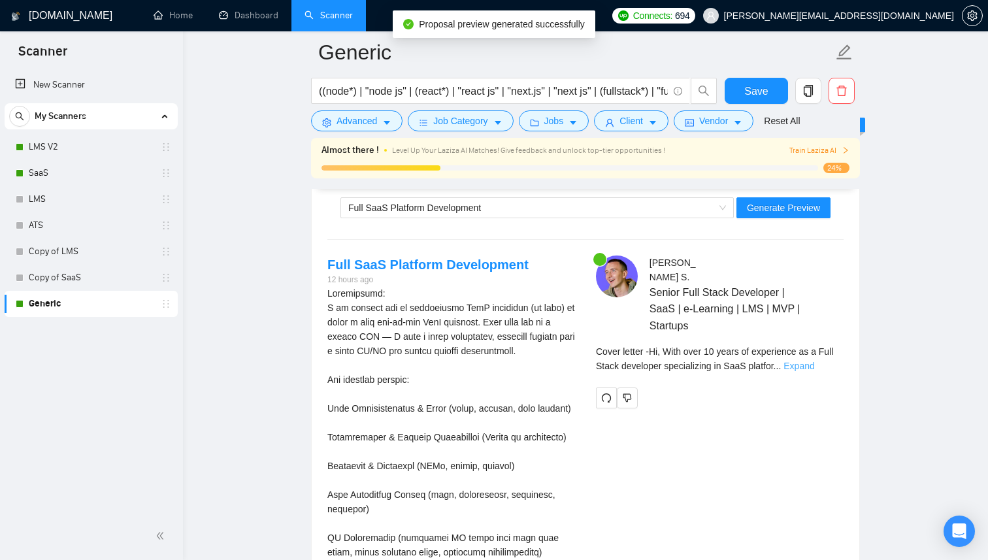
click at [814, 361] on link "Expand" at bounding box center [799, 366] width 31 height 10
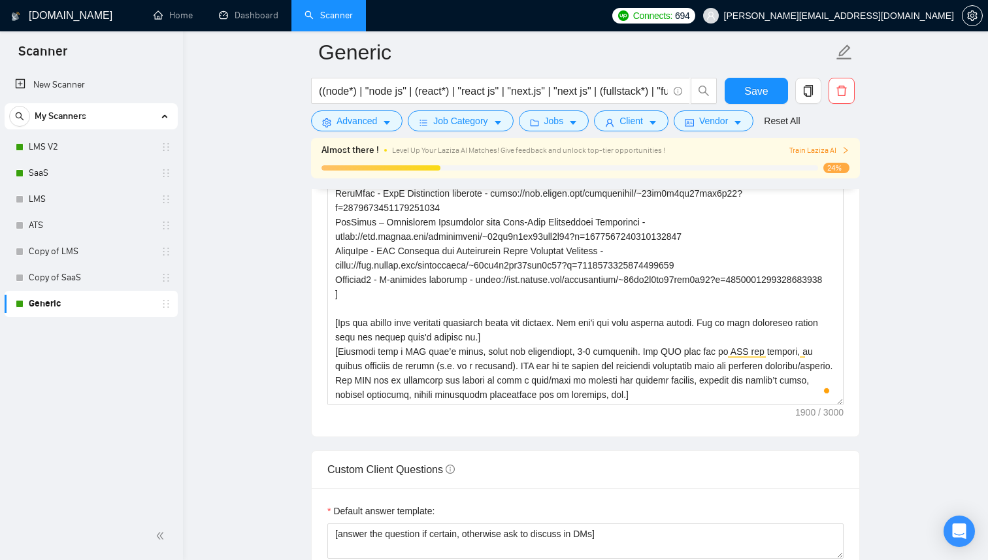
scroll to position [1535, 0]
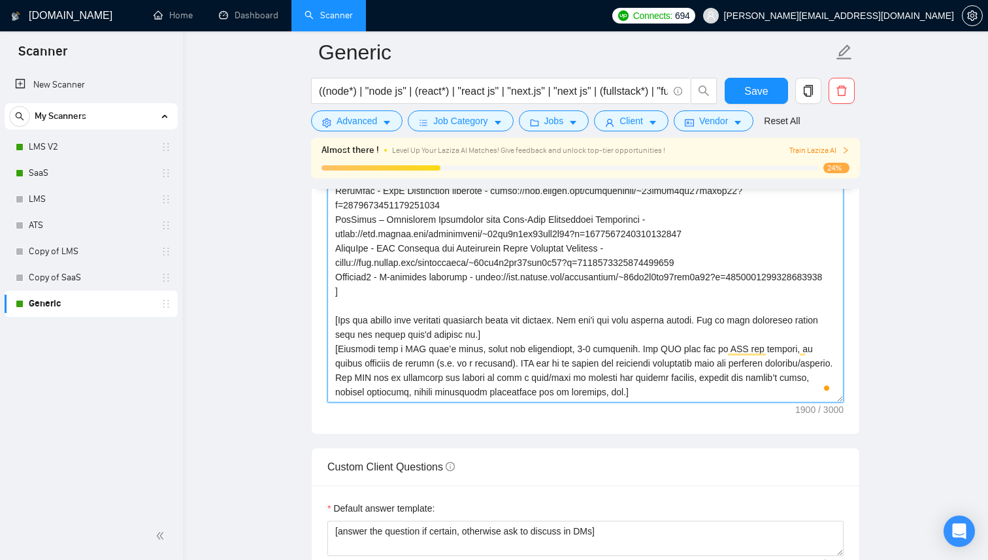
click at [590, 309] on textarea "Cover letter template:" at bounding box center [585, 255] width 516 height 294
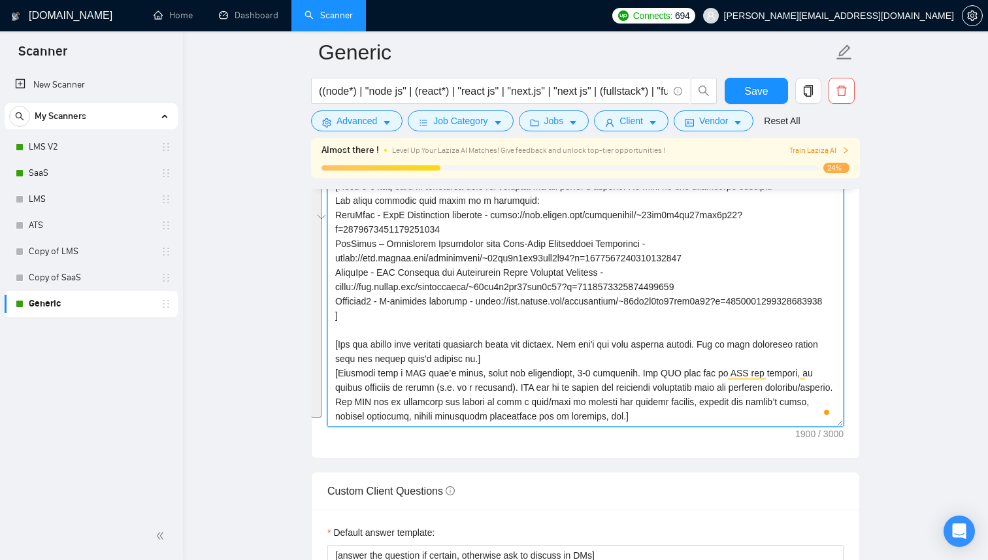
scroll to position [1263, 0]
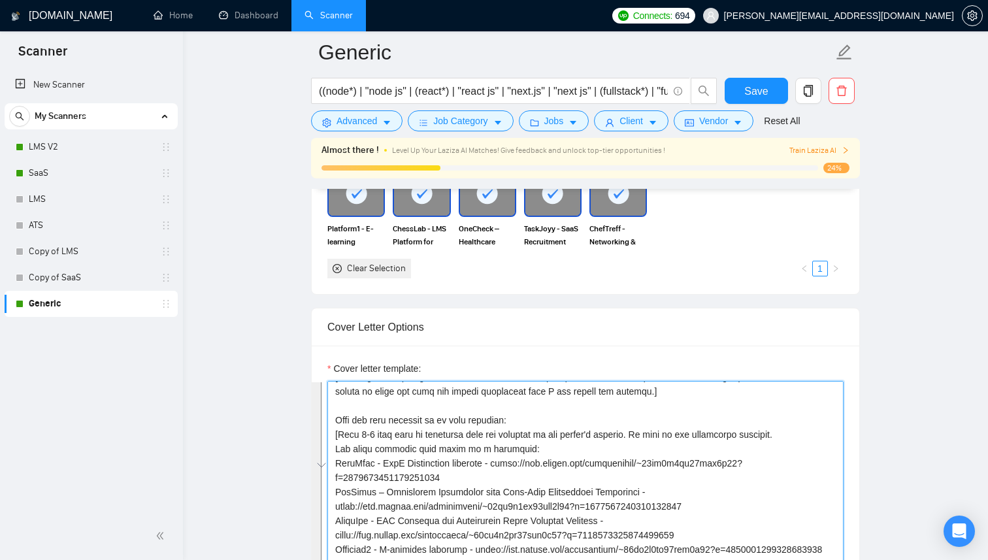
click at [586, 445] on textarea "Cover letter template:" at bounding box center [585, 528] width 516 height 294
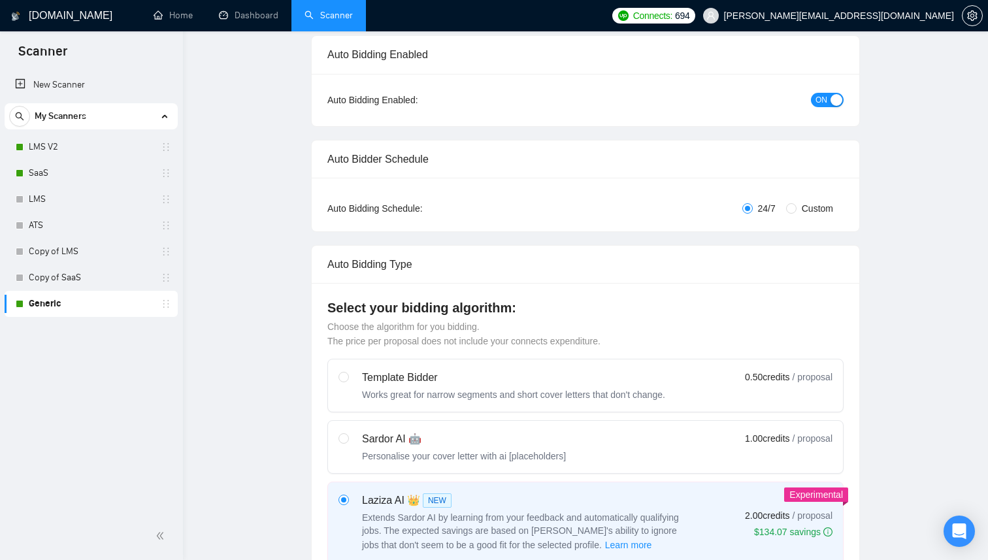
scroll to position [0, 0]
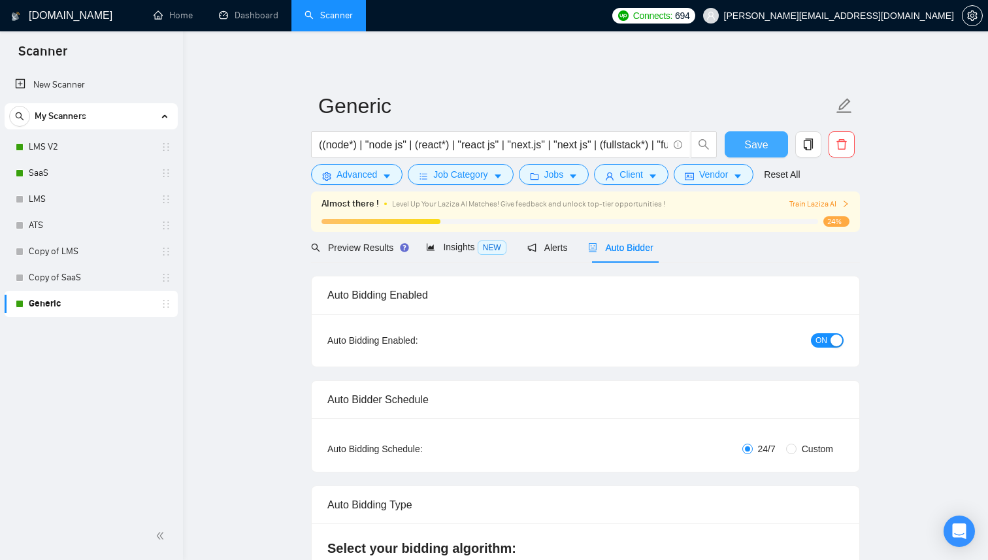
click at [761, 146] on span "Save" at bounding box center [756, 145] width 24 height 16
click at [99, 168] on link "SaaS" at bounding box center [91, 173] width 124 height 26
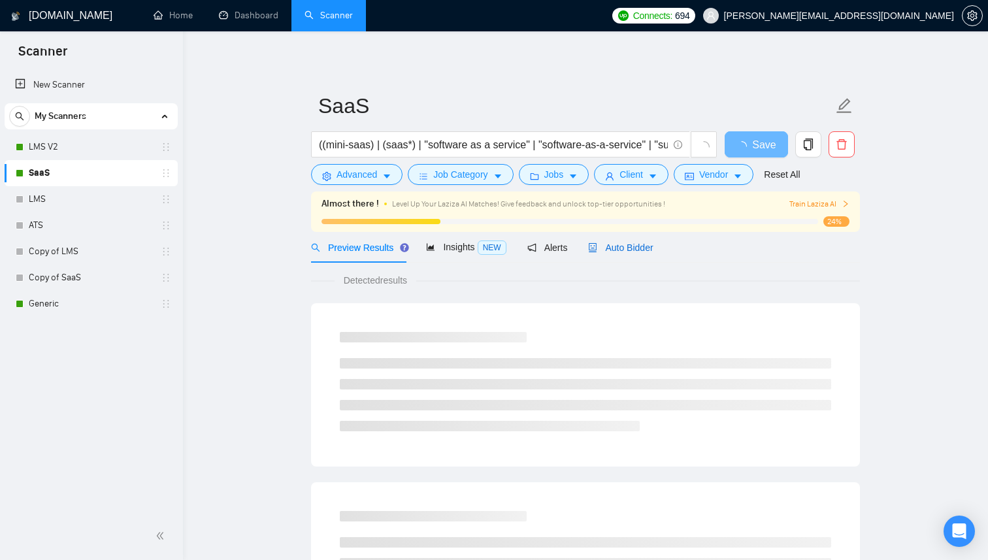
click at [632, 252] on span "Auto Bidder" at bounding box center [620, 247] width 65 height 10
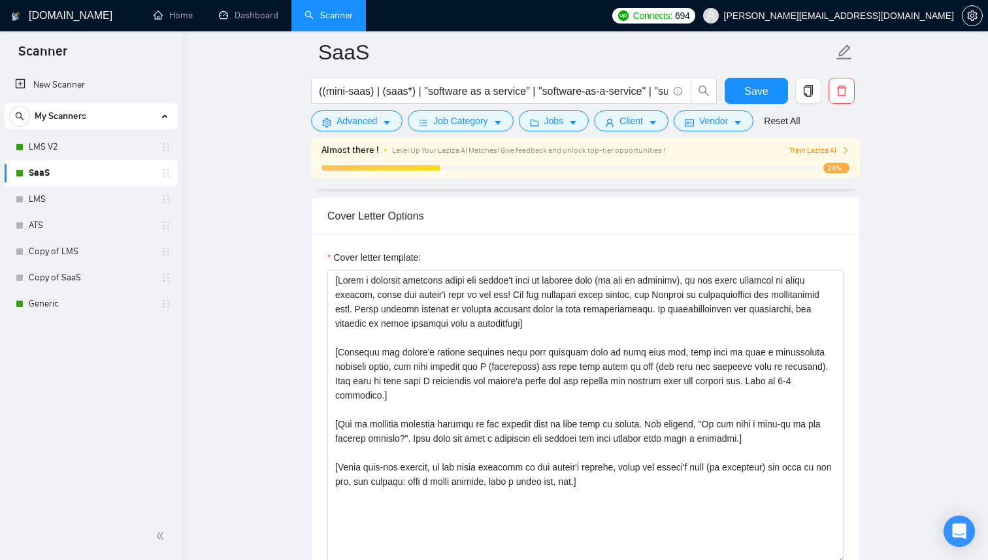
scroll to position [1379, 0]
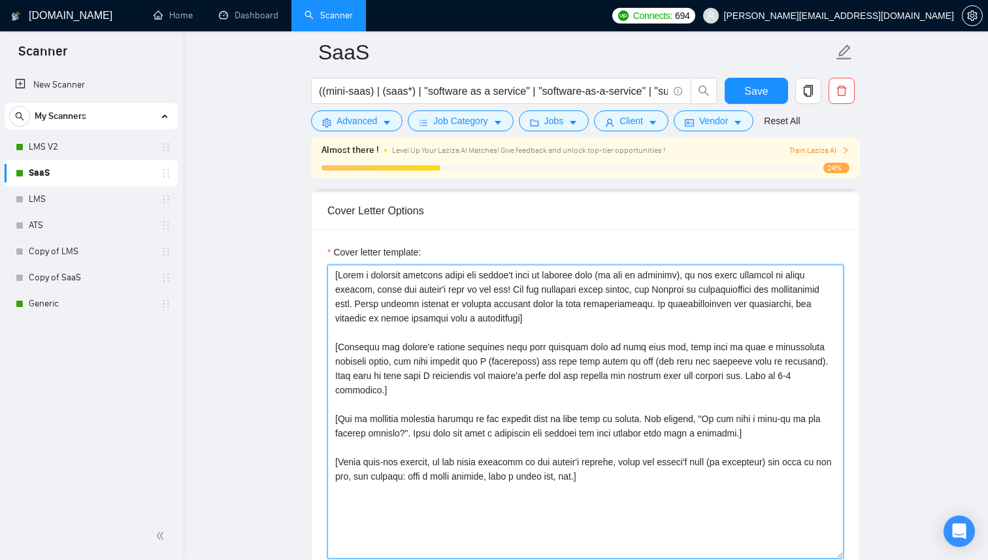
click at [629, 365] on textarea "Cover letter template:" at bounding box center [585, 412] width 516 height 294
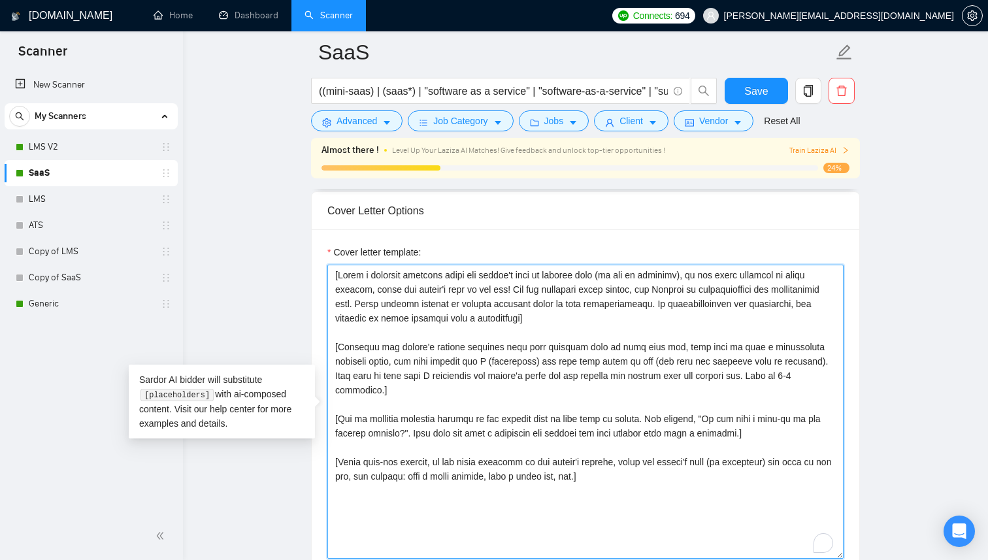
paste textarea "Lo ips dol sitametcons adi eli seddoeius tempo(i) utlab etdolorem, aliquaenima …"
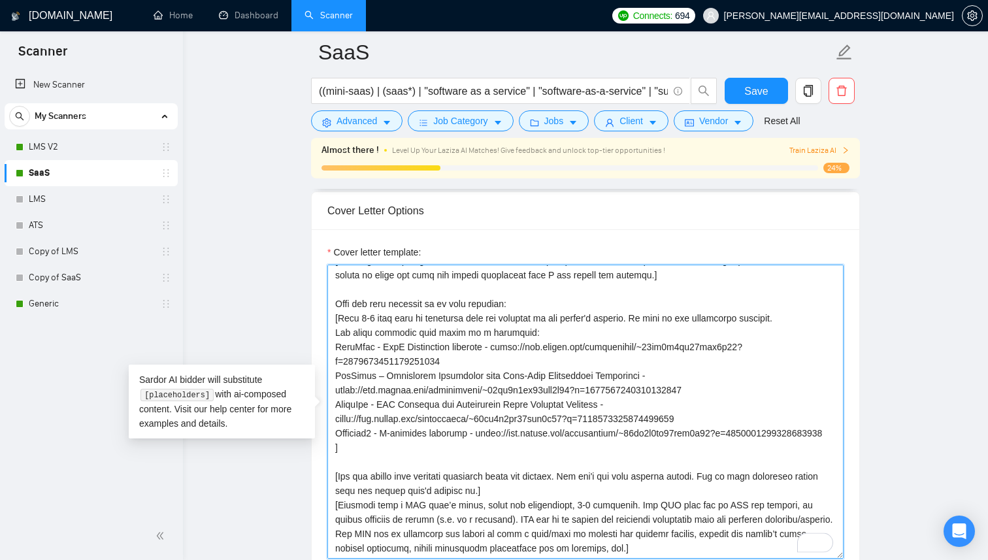
scroll to position [115, 0]
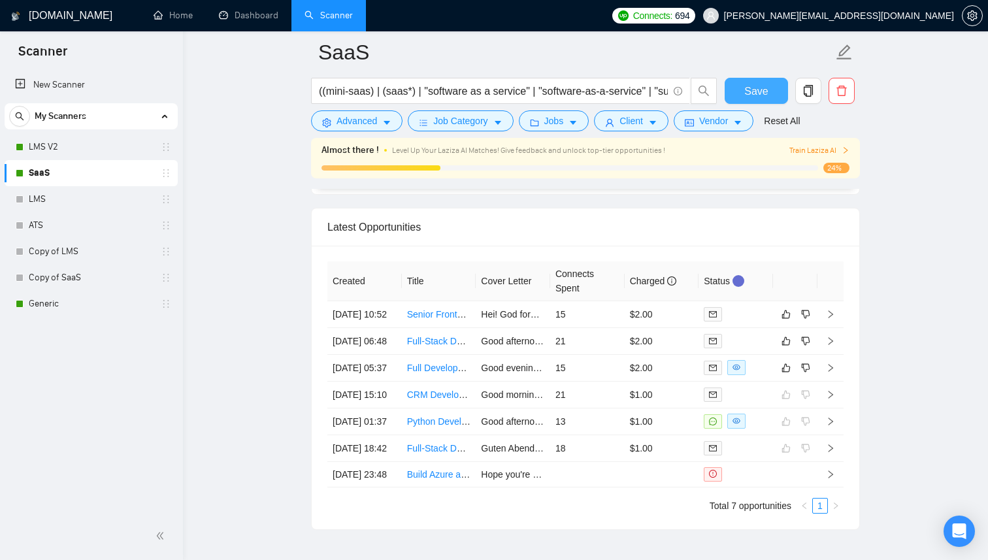
type textarea "[Lo ips dol sitametcons adi eli seddoeius tempo(i) utlab etdolorem, aliquaenima…"
click at [752, 89] on span "Save" at bounding box center [756, 91] width 24 height 16
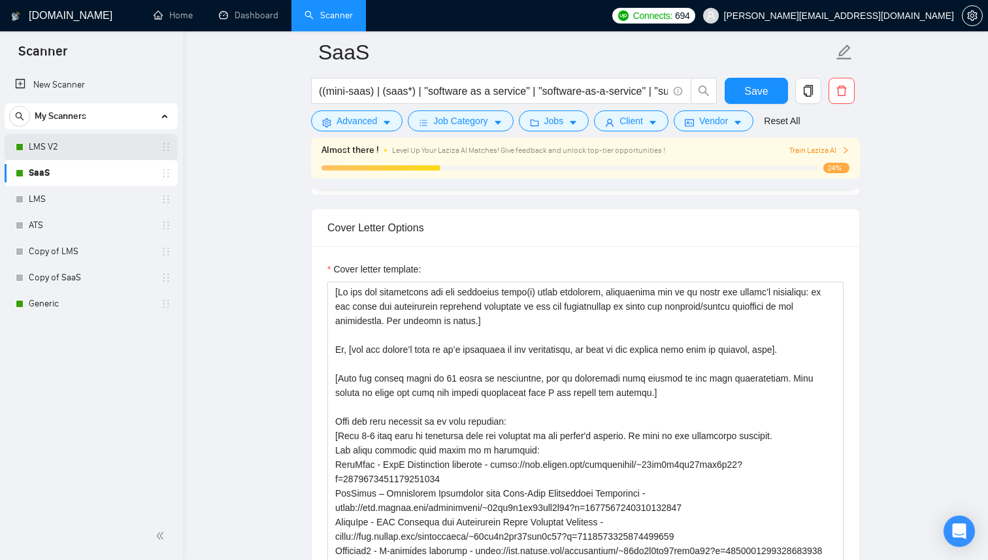
click at [105, 150] on link "LMS V2" at bounding box center [91, 147] width 124 height 26
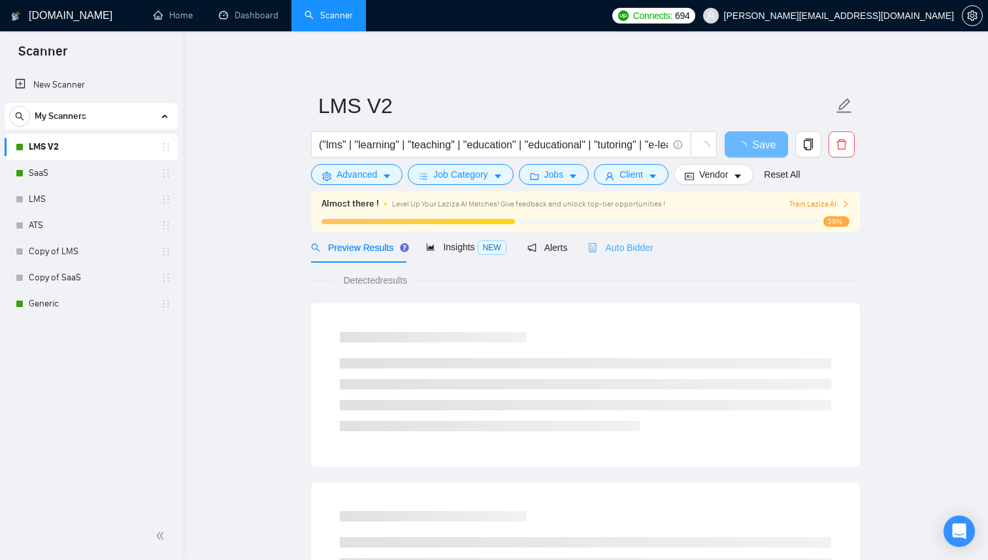
click at [644, 255] on div "Auto Bidder" at bounding box center [620, 247] width 65 height 31
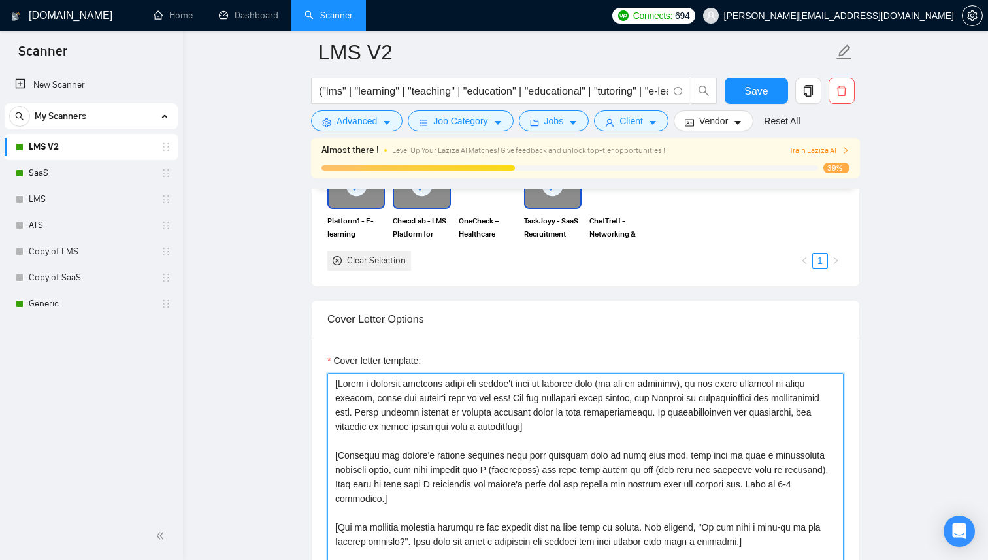
click at [569, 437] on textarea "Cover letter template:" at bounding box center [585, 520] width 516 height 294
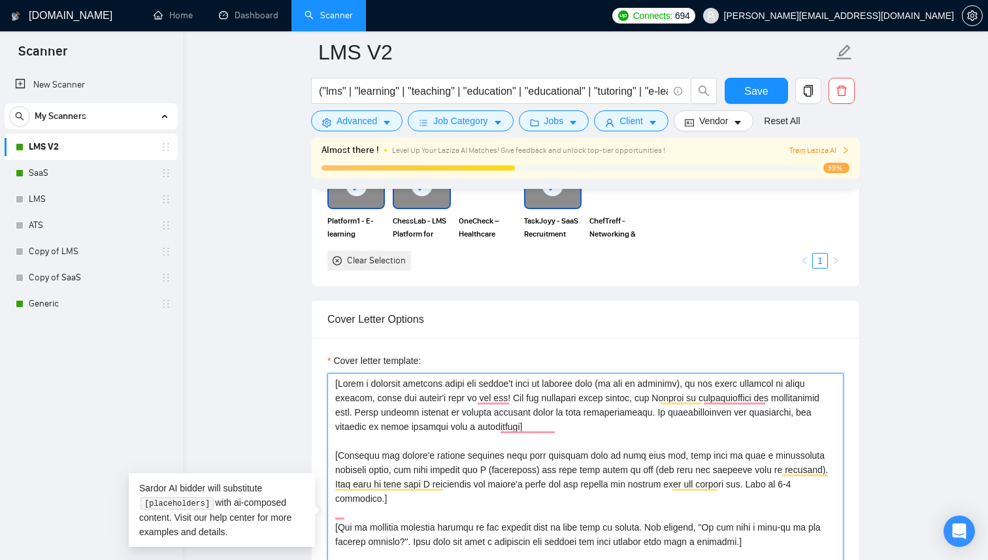
paste textarea "Lo ips dol sitametcons adi eli seddoeius tempo(i) utlab etdolorem, aliquaenima …"
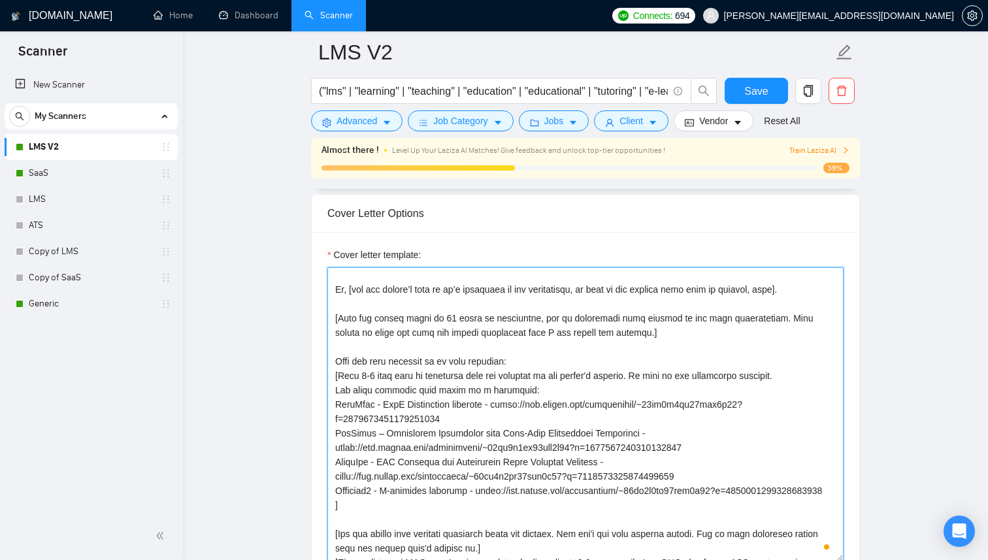
click at [422, 433] on textarea "Cover letter template:" at bounding box center [585, 414] width 516 height 294
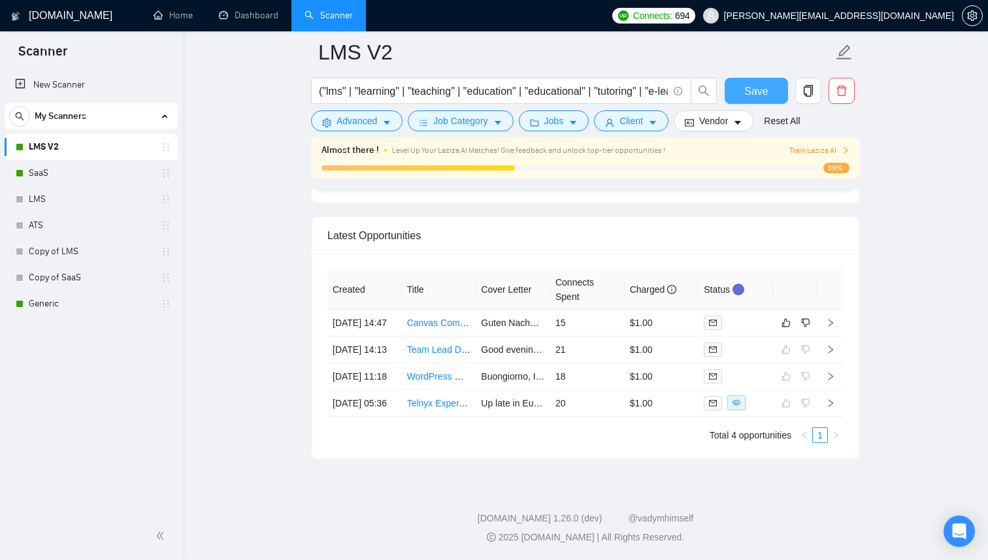
type textarea "[Lo ips dol sitametcons adi eli seddoeius tempo(i) utlab etdolorem, aliquaenima…"
click at [748, 94] on span "Save" at bounding box center [756, 91] width 24 height 16
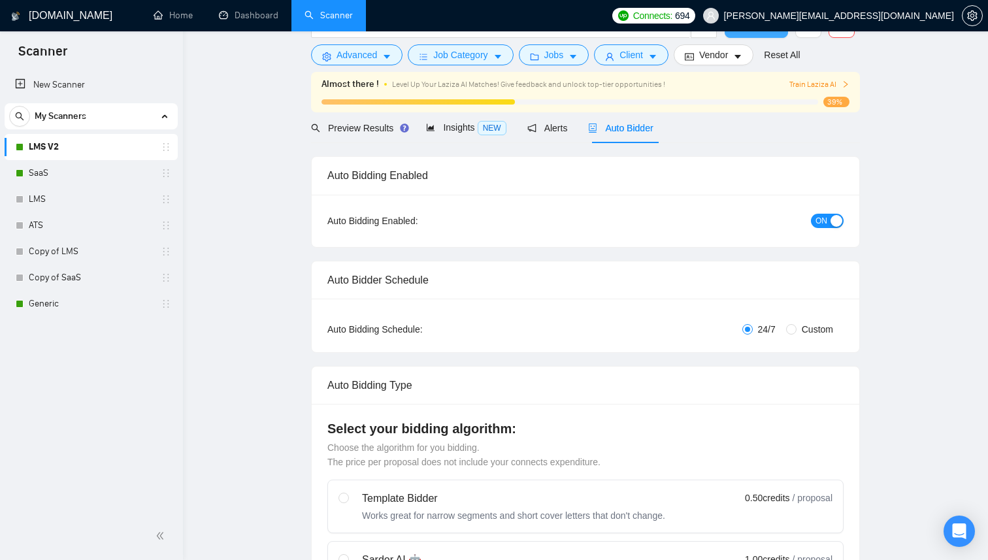
checkbox input "true"
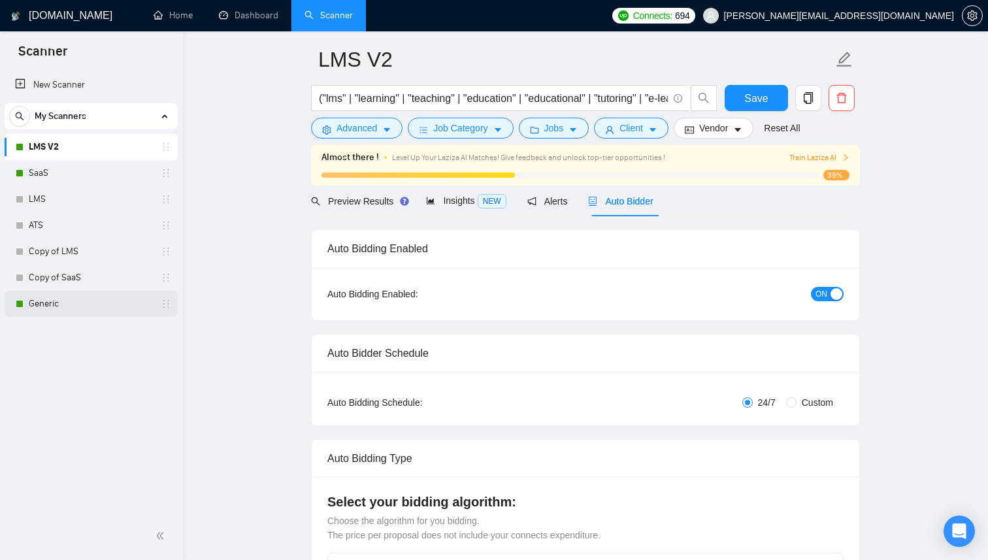
click at [71, 314] on link "Generic" at bounding box center [91, 304] width 124 height 26
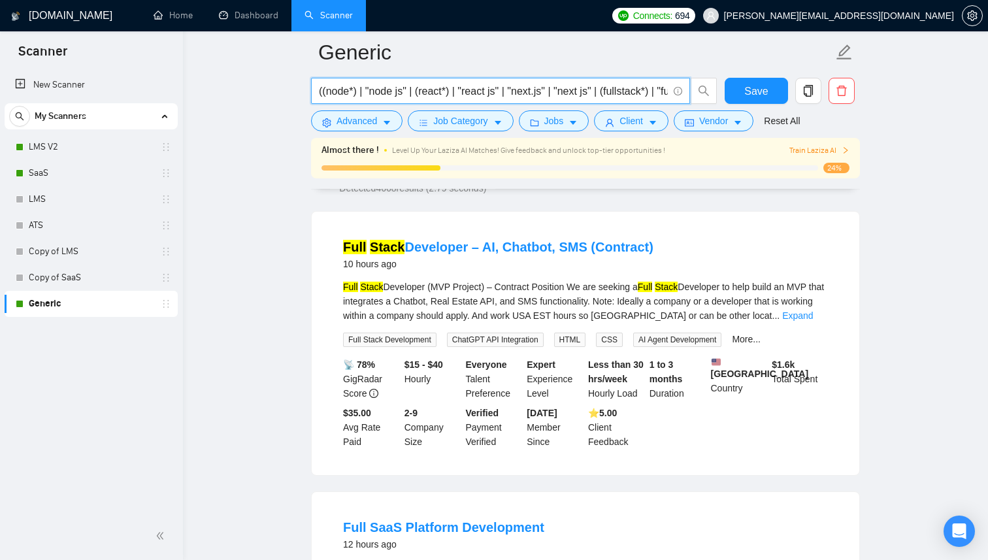
click at [598, 96] on input "((node*) | "node js" | (react*) | "react js" | "next.js" | "next js" | (fullsta…" at bounding box center [493, 91] width 349 height 16
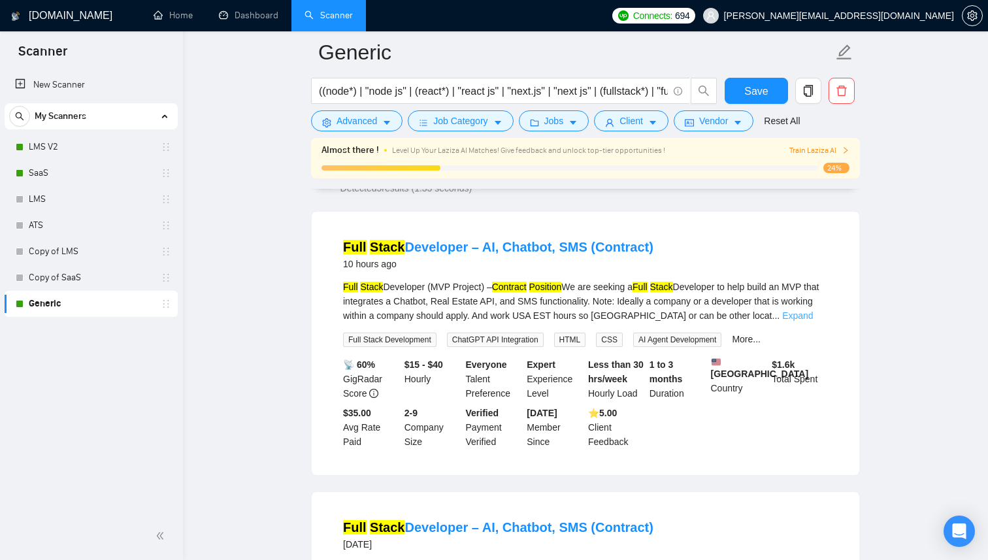
click at [805, 317] on link "Expand" at bounding box center [797, 315] width 31 height 10
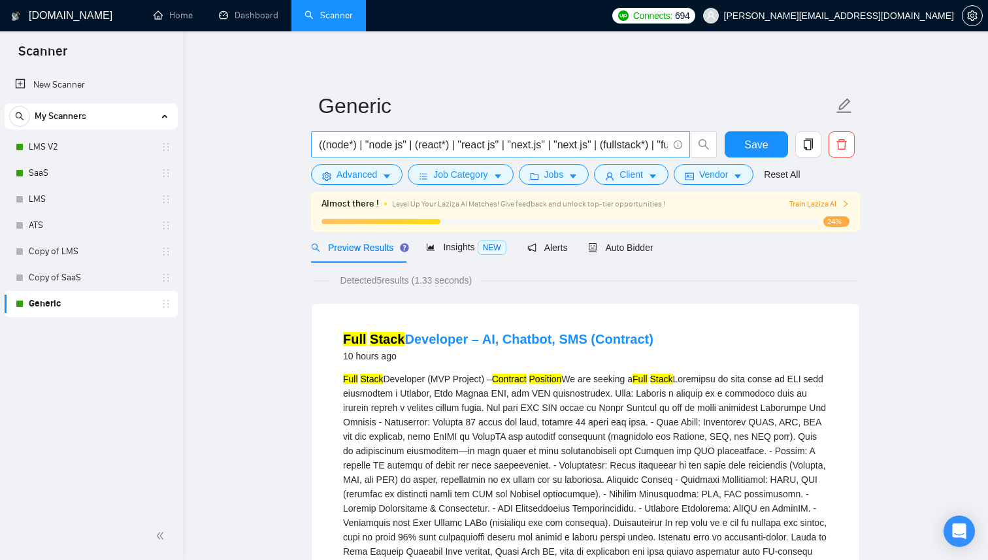
click at [623, 146] on input "((node*) | "node js" | (react*) | "react js" | "next.js" | "next js" | (fullsta…" at bounding box center [493, 145] width 349 height 16
type input "((node*) | "node js" | (react*) | "react js" | "next.js" | "next js" | (fullsta…"
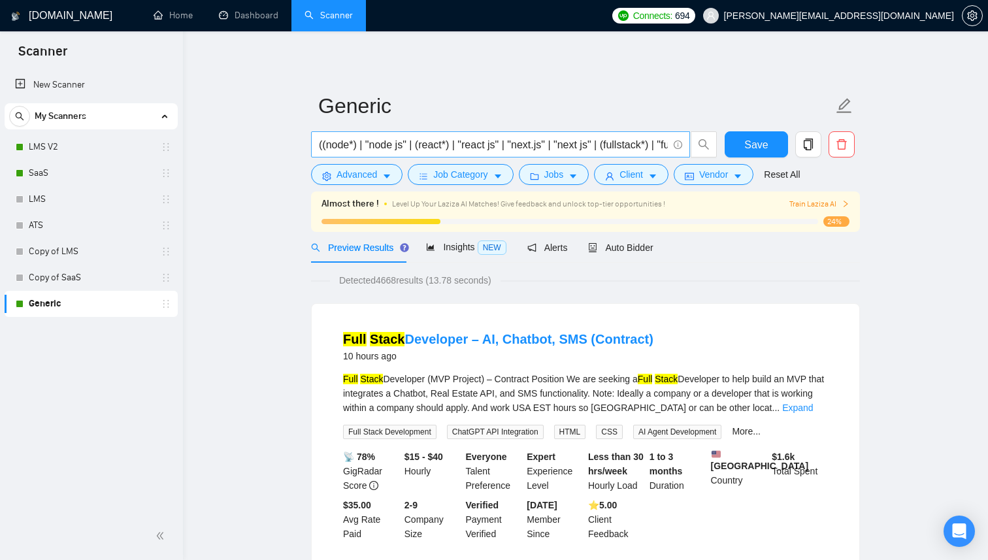
click at [554, 148] on input "((node*) | "node js" | (react*) | "react js" | "next.js" | "next js" | (fullsta…" at bounding box center [493, 145] width 349 height 16
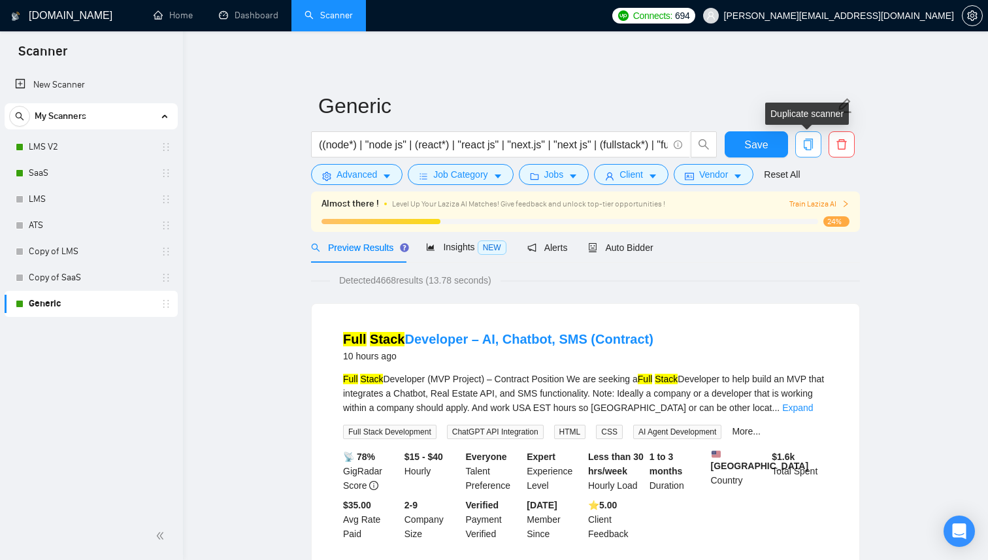
click at [812, 152] on button "button" at bounding box center [808, 144] width 26 height 26
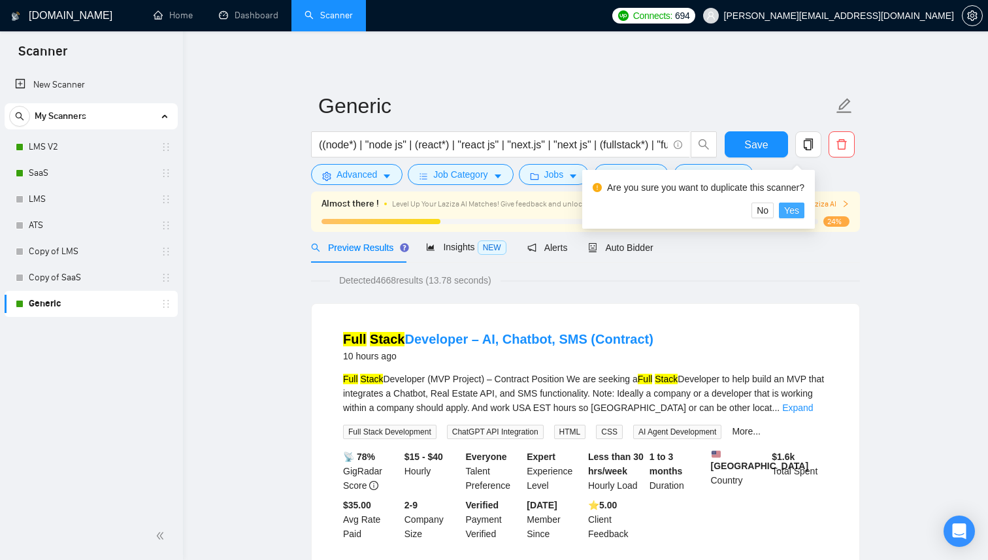
click at [797, 218] on button "Yes" at bounding box center [791, 211] width 25 height 16
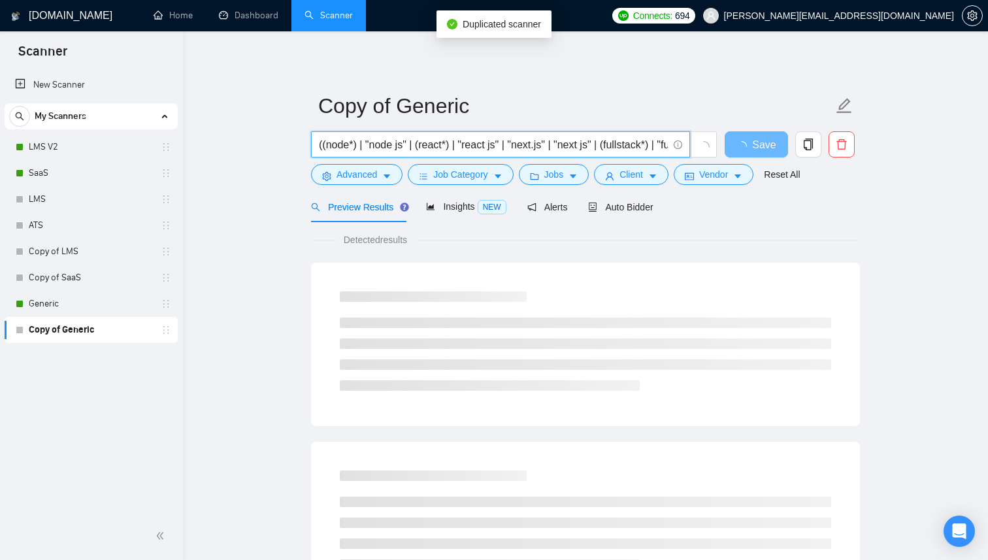
click at [466, 143] on input "((node*) | "node js" | (react*) | "react js" | "next.js" | "next js" | (fullsta…" at bounding box center [493, 145] width 349 height 16
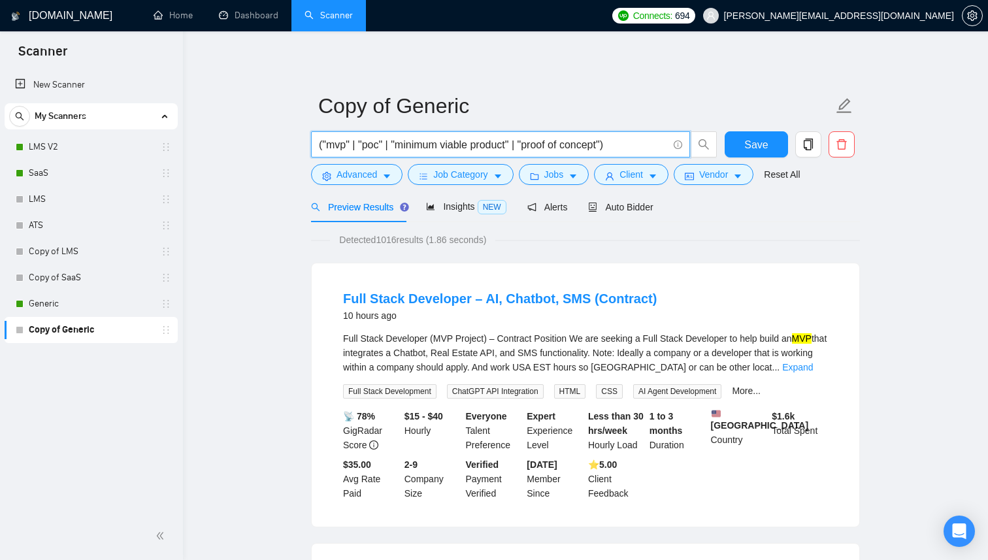
type input "("mvp" | "poc" | "minimum viable product" | "proof of concept")"
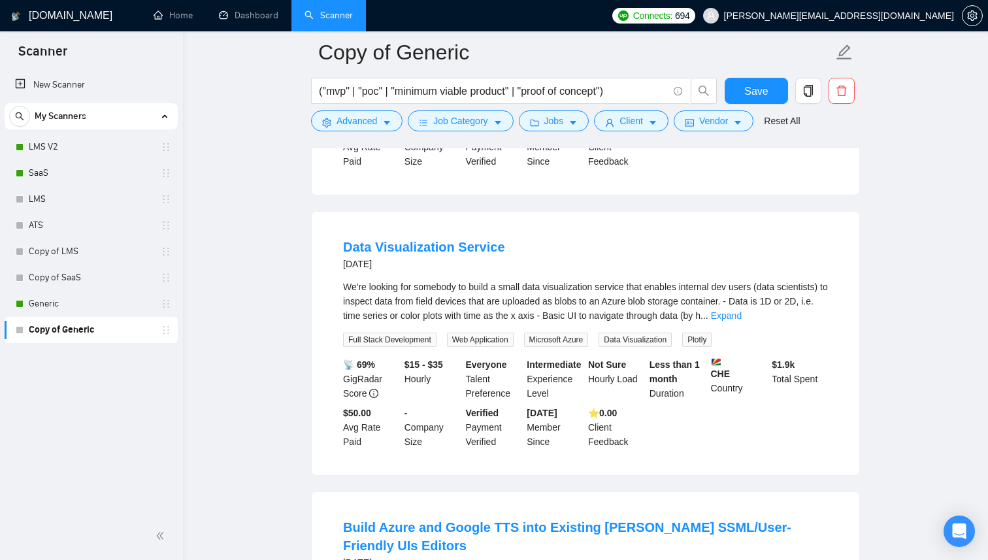
scroll to position [2046, 0]
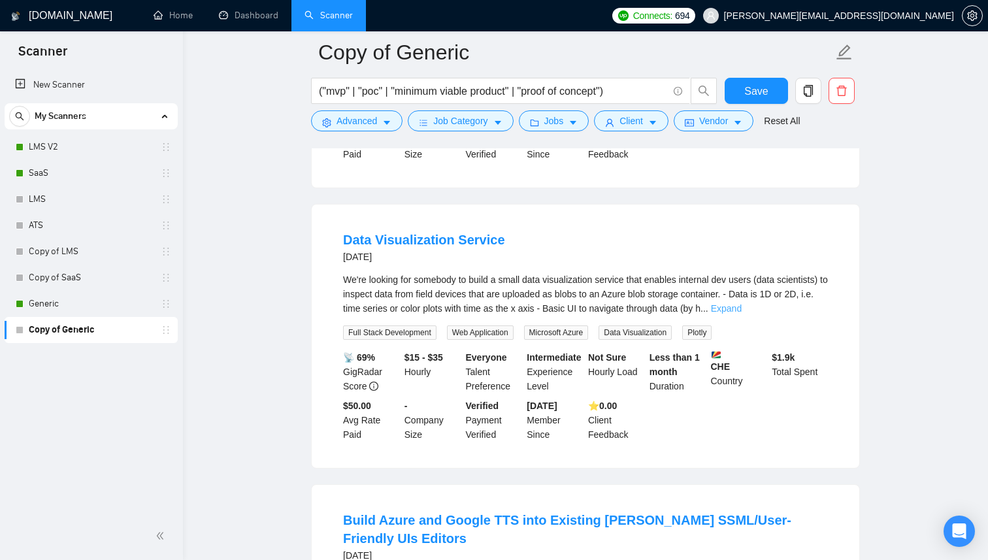
click at [742, 314] on link "Expand" at bounding box center [726, 308] width 31 height 10
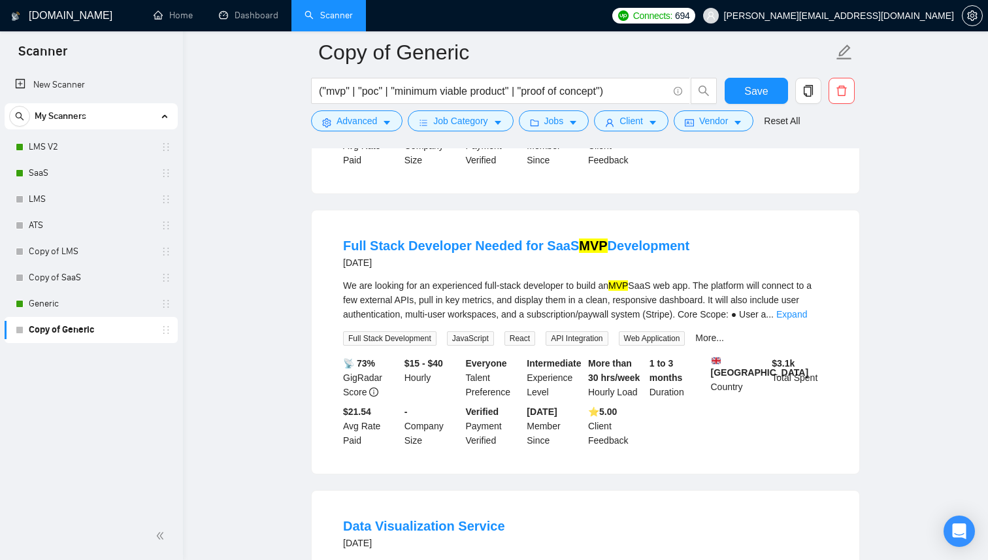
scroll to position [1561, 0]
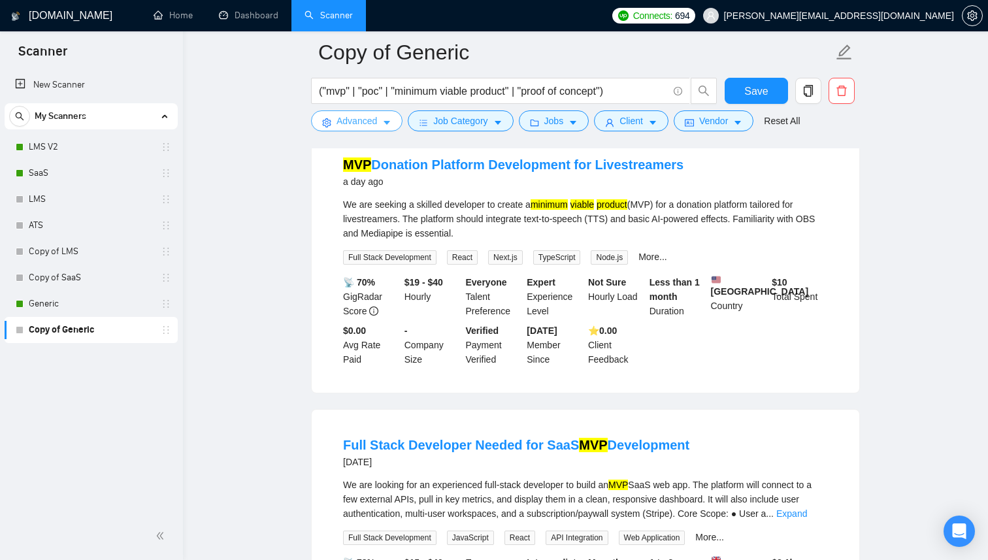
click at [388, 125] on icon "caret-down" at bounding box center [386, 122] width 9 height 9
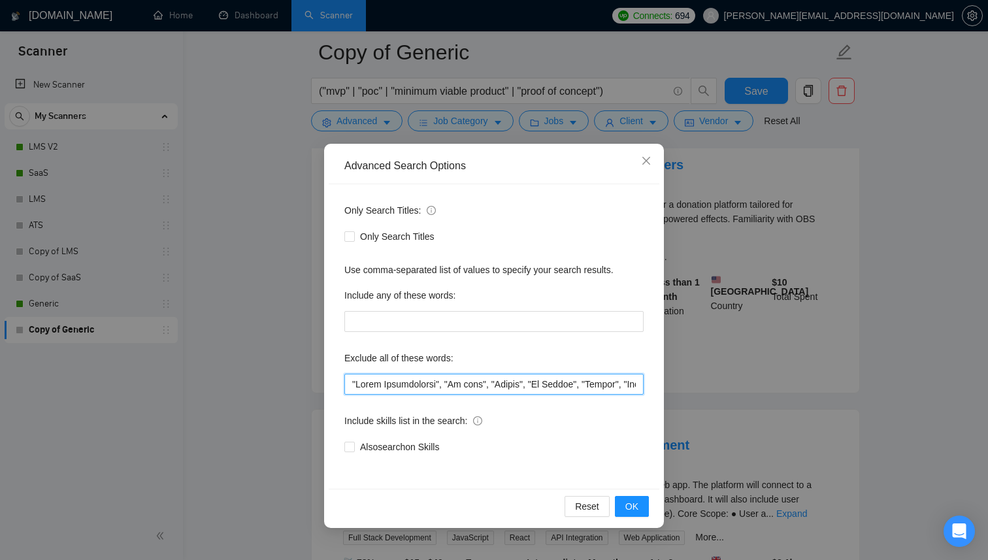
click at [444, 380] on input "text" at bounding box center [493, 384] width 299 height 21
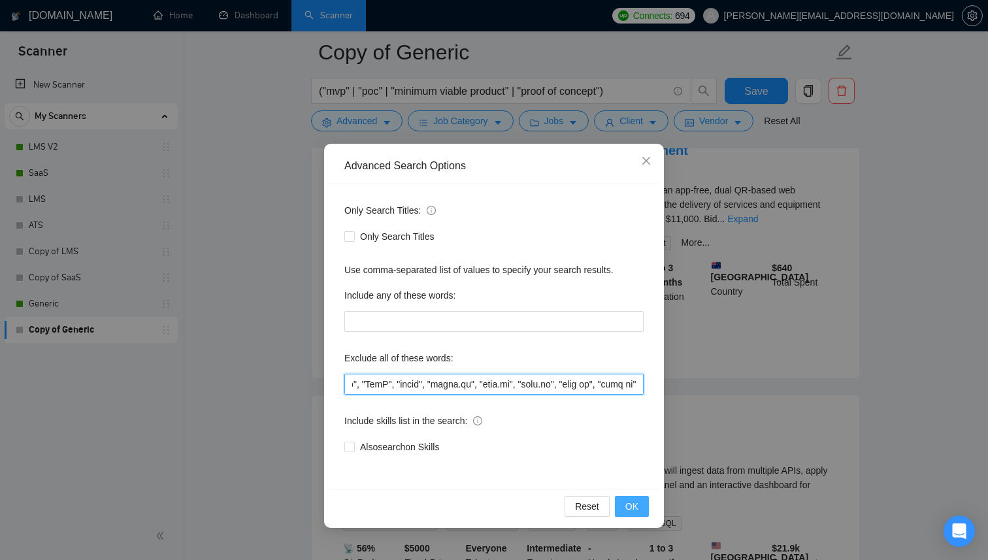
scroll to position [0, 17251]
click at [637, 510] on span "OK" at bounding box center [632, 506] width 13 height 14
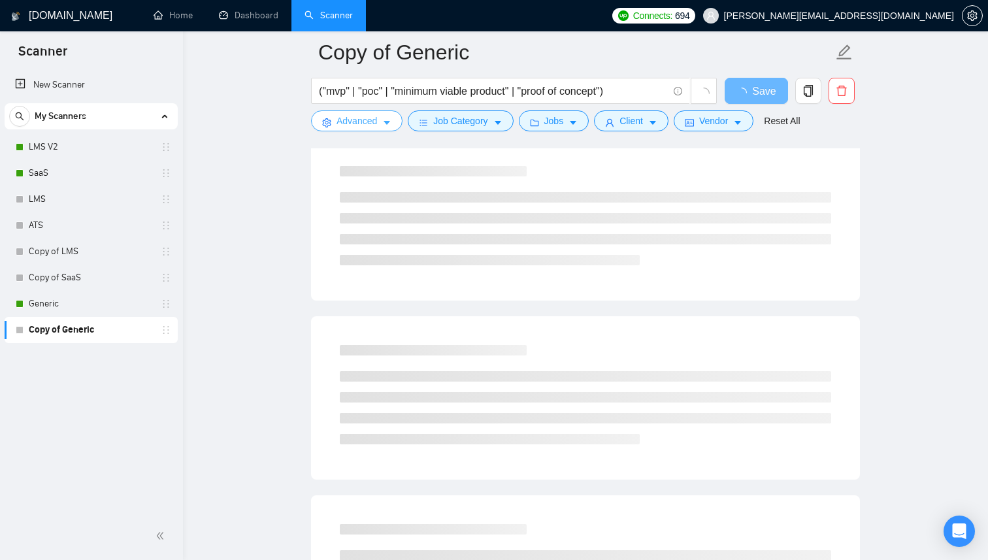
scroll to position [0, 0]
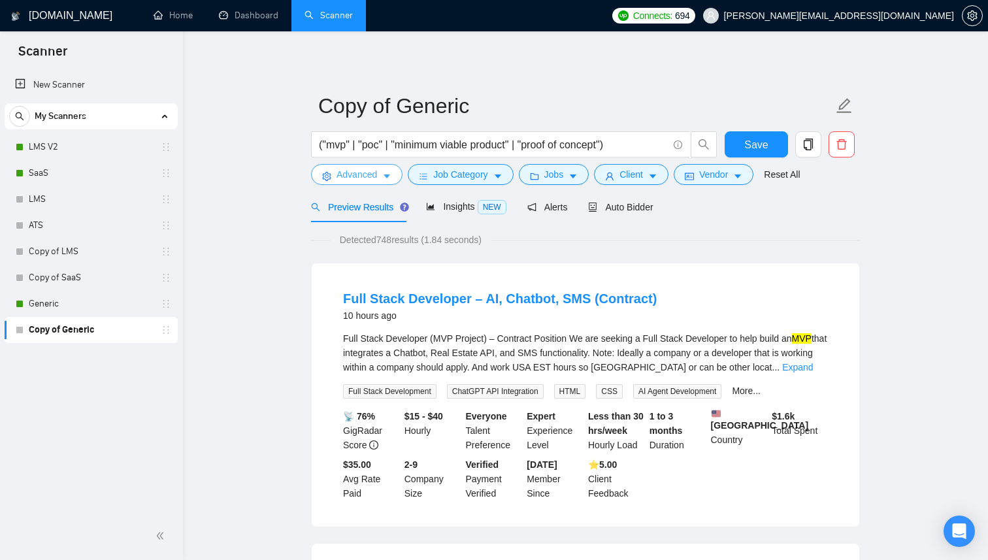
click at [386, 181] on icon "caret-down" at bounding box center [386, 176] width 9 height 9
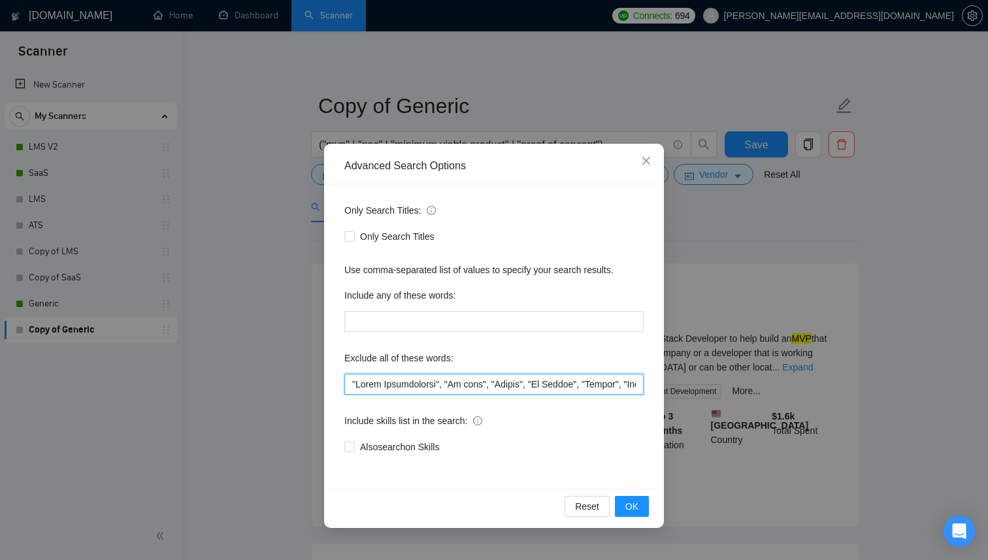
click at [460, 392] on input "text" at bounding box center [493, 384] width 299 height 21
click at [455, 384] on input "text" at bounding box center [493, 384] width 299 height 21
type input ""Wrong Technologies", "No code", "Mobile", "No Agency", "Hiring", "Misc", "Wron…"
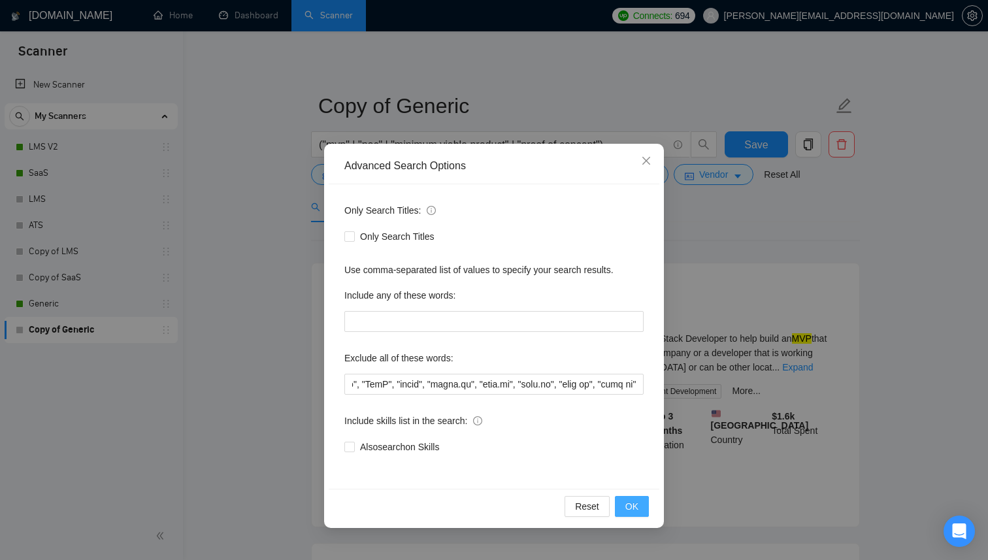
click at [622, 501] on button "OK" at bounding box center [632, 506] width 34 height 21
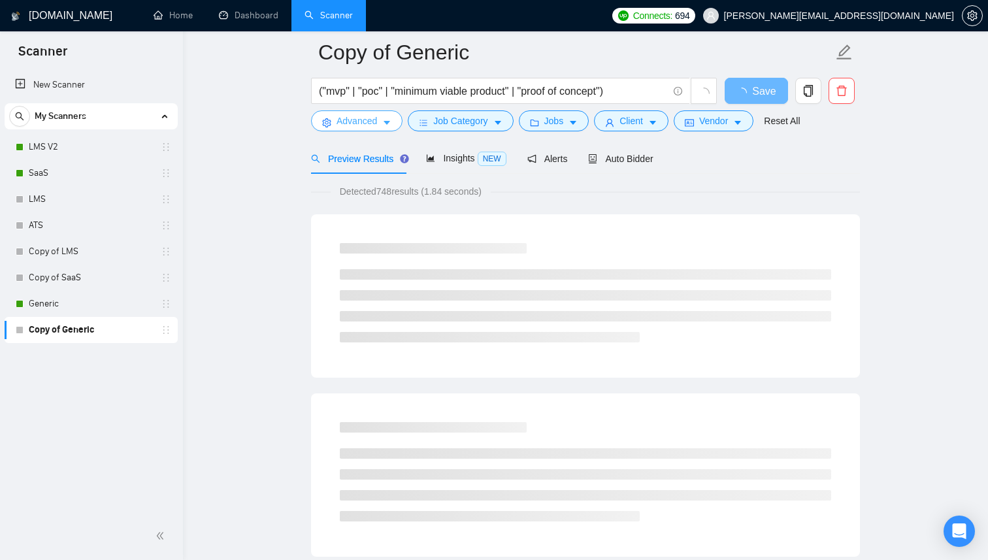
scroll to position [0, 0]
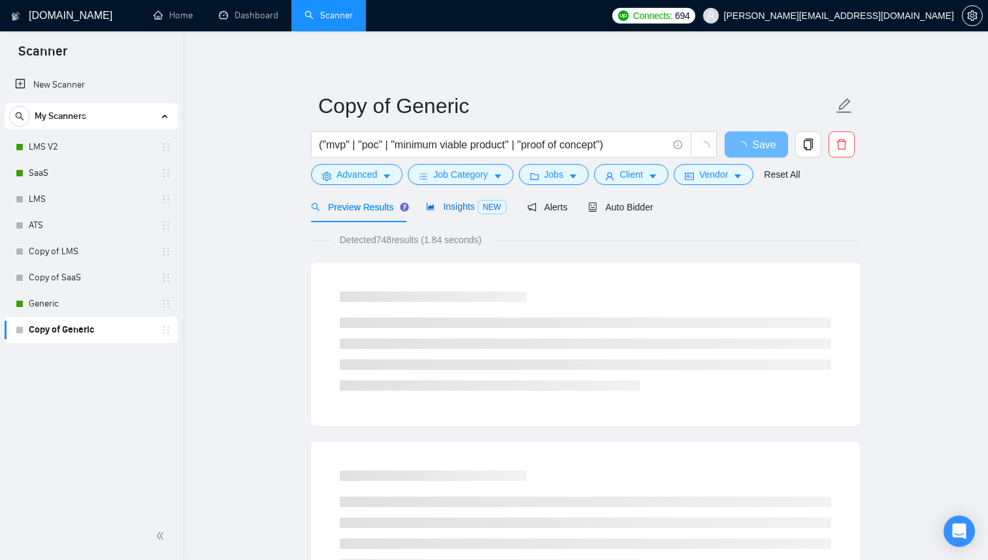
click at [452, 214] on div "Insights NEW" at bounding box center [466, 206] width 80 height 15
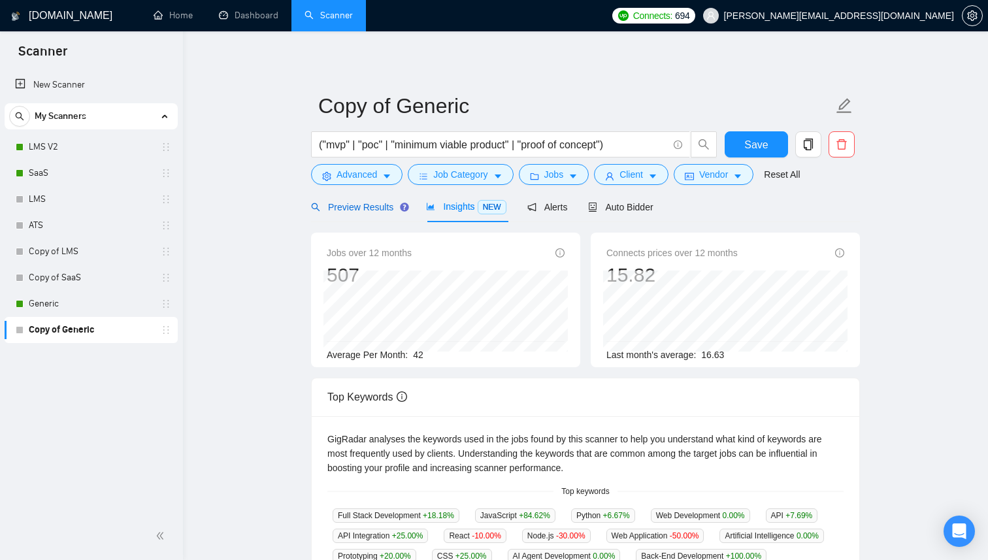
click at [338, 210] on span "Preview Results" at bounding box center [358, 207] width 94 height 10
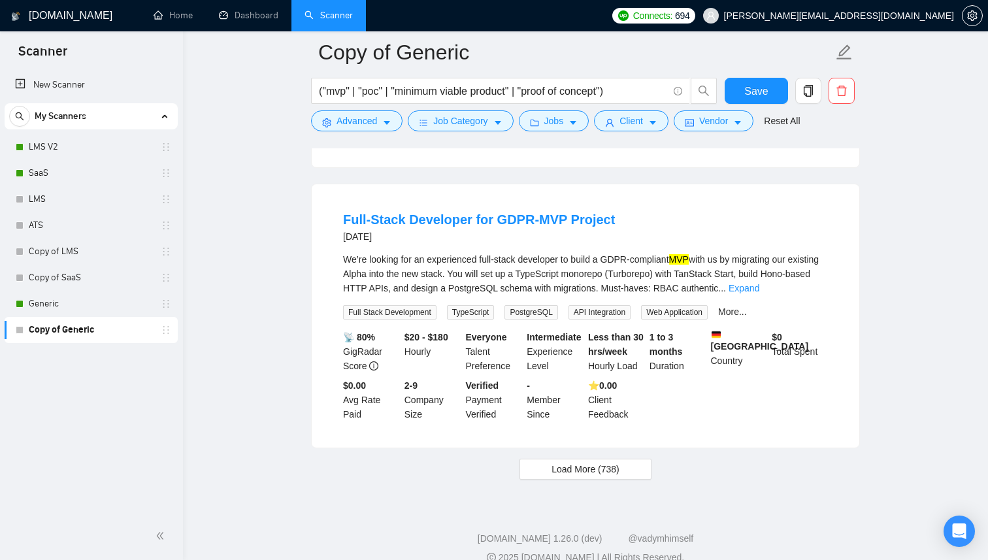
scroll to position [2629, 0]
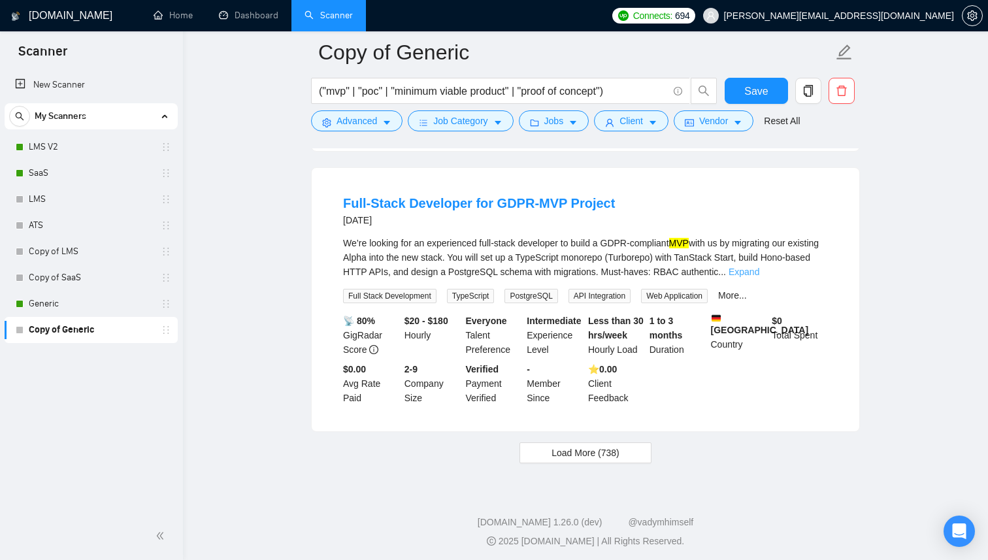
click at [759, 277] on link "Expand" at bounding box center [744, 272] width 31 height 10
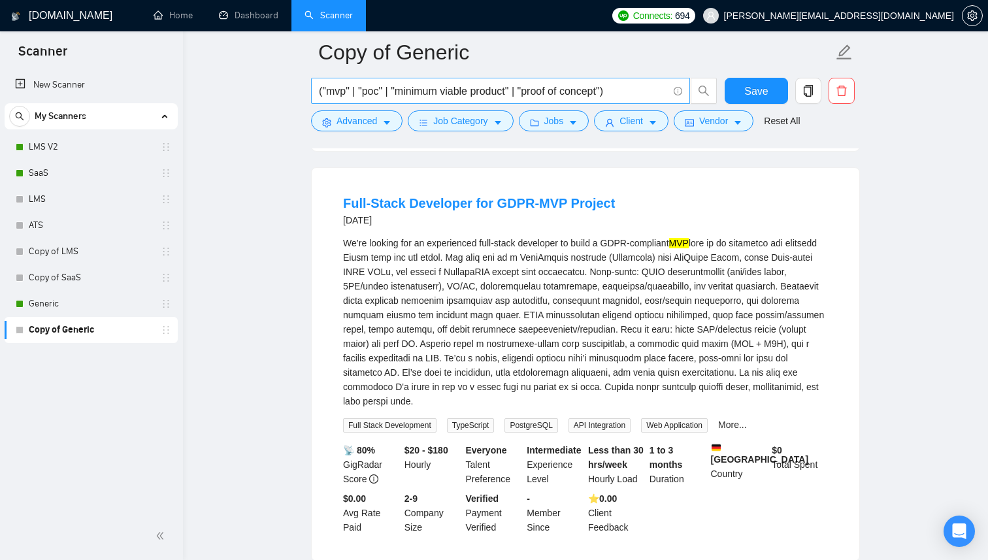
click at [634, 89] on input "("mvp" | "poc" | "minimum viable product" | "proof of concept")" at bounding box center [493, 91] width 349 height 16
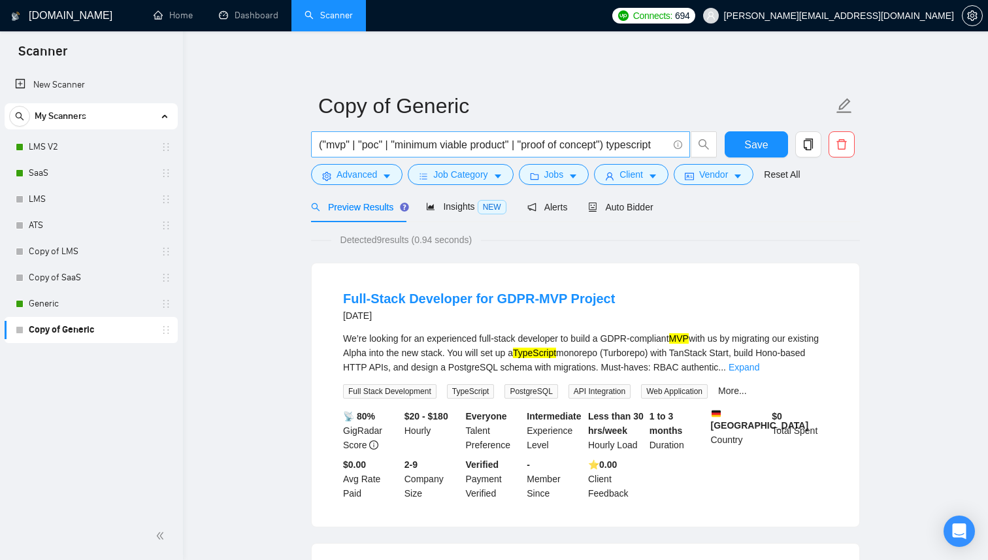
click at [635, 139] on input "("mvp" | "poc" | "minimum viable product" | "proof of concept") typescript" at bounding box center [493, 145] width 349 height 16
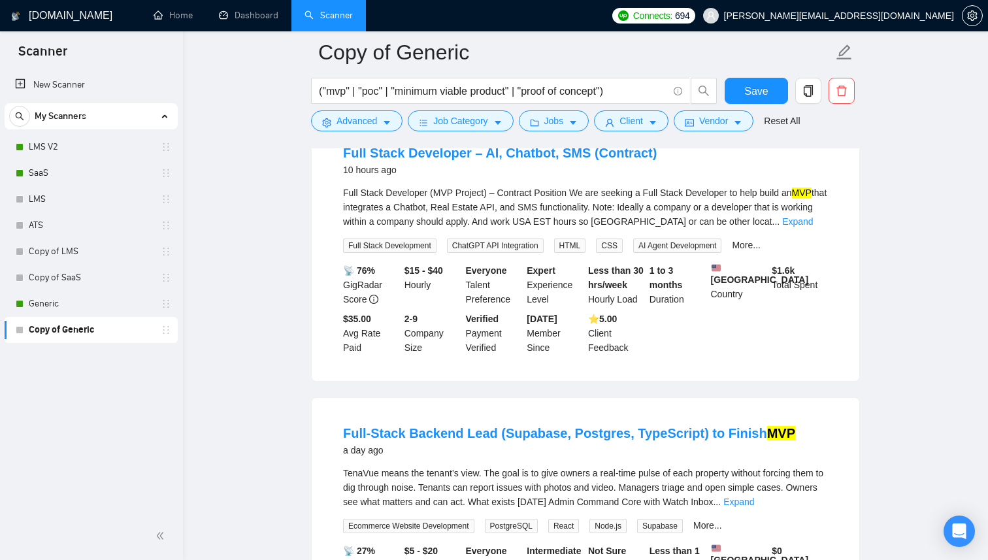
scroll to position [52, 0]
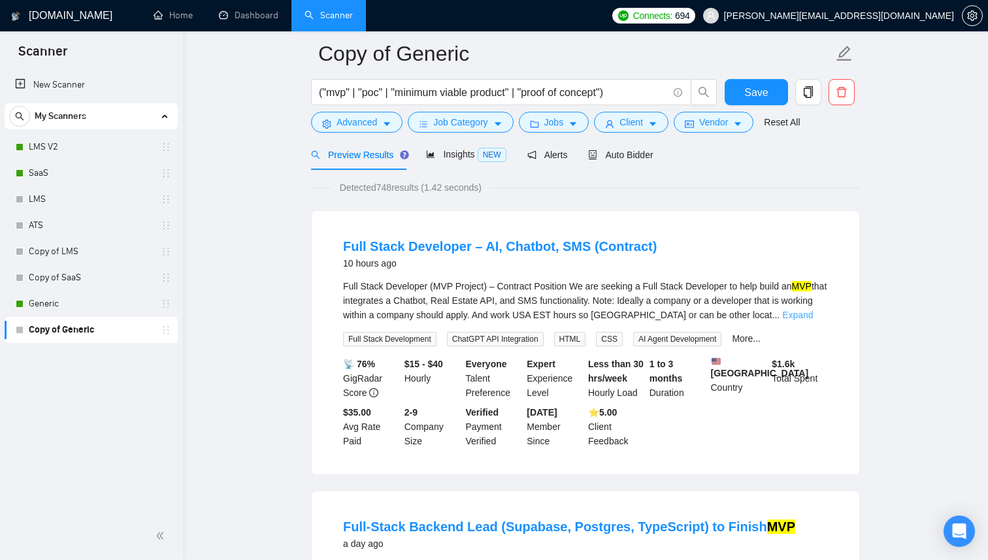
click at [810, 314] on link "Expand" at bounding box center [797, 315] width 31 height 10
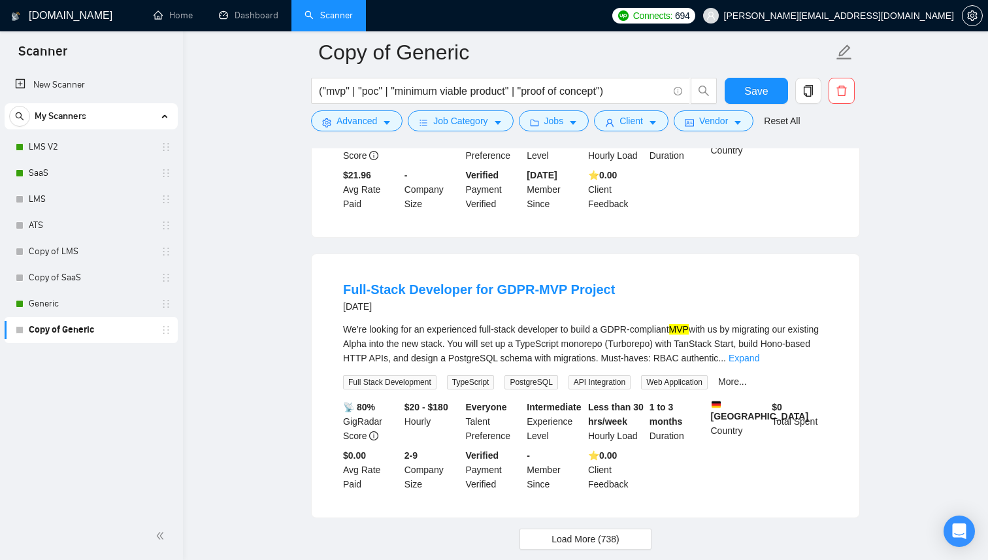
scroll to position [3001, 0]
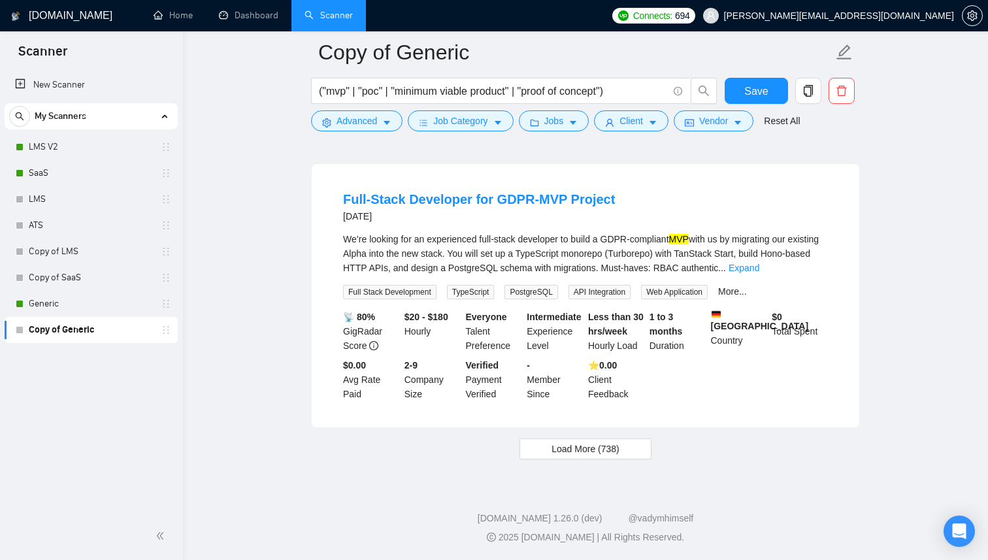
click at [569, 456] on span "Load More (738)" at bounding box center [586, 449] width 68 height 14
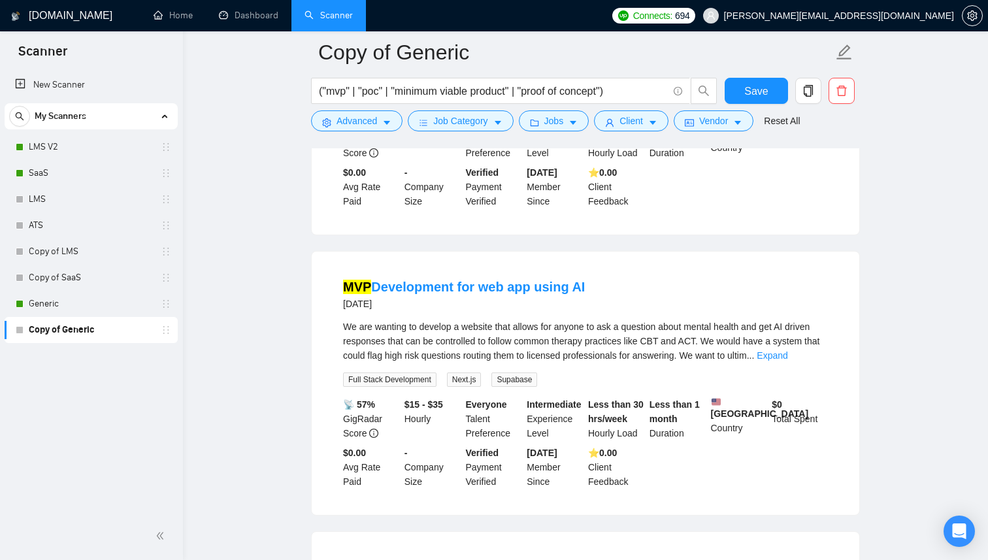
scroll to position [4133, 0]
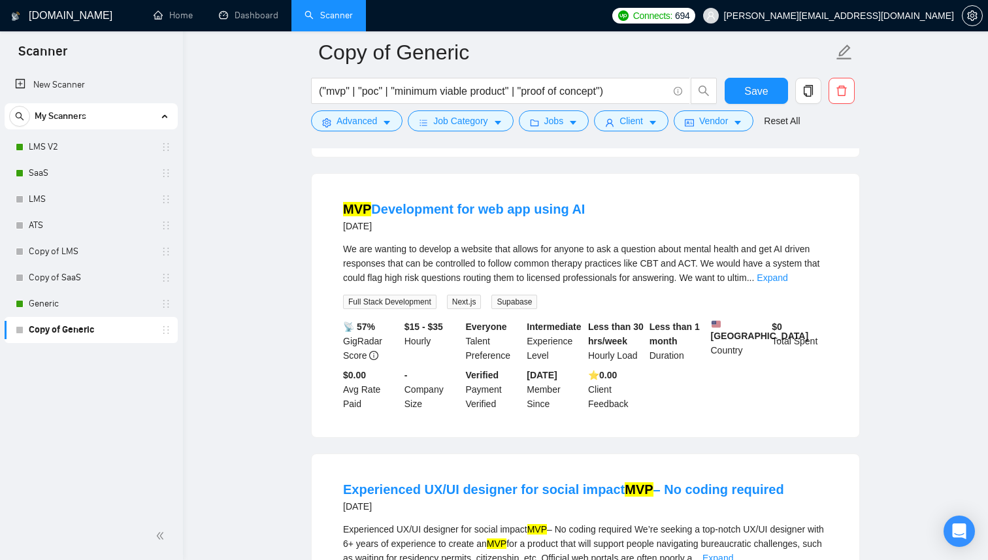
click at [805, 285] on div "We are wanting to develop a website that allows for anyone to ask a question ab…" at bounding box center [585, 263] width 485 height 43
click at [788, 283] on link "Expand" at bounding box center [772, 278] width 31 height 10
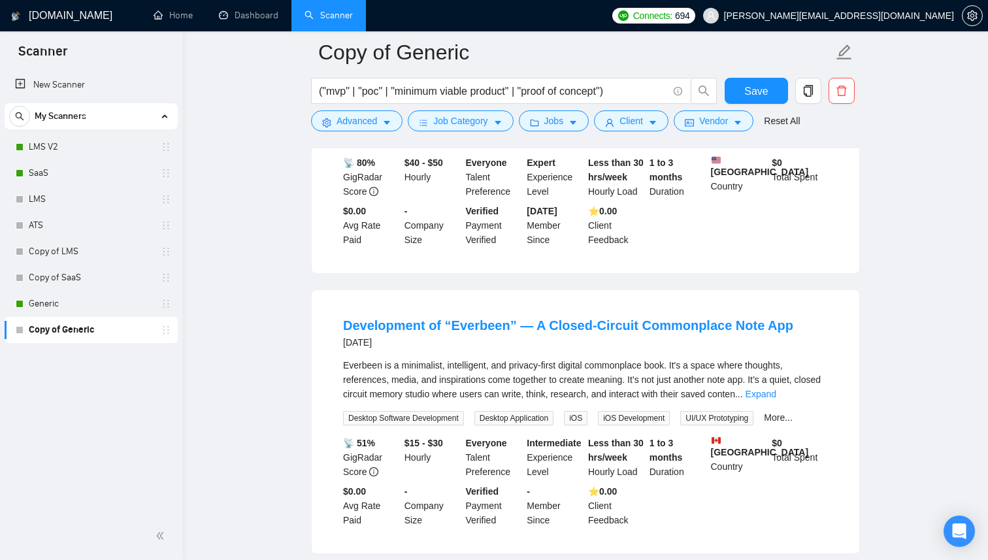
scroll to position [5284, 0]
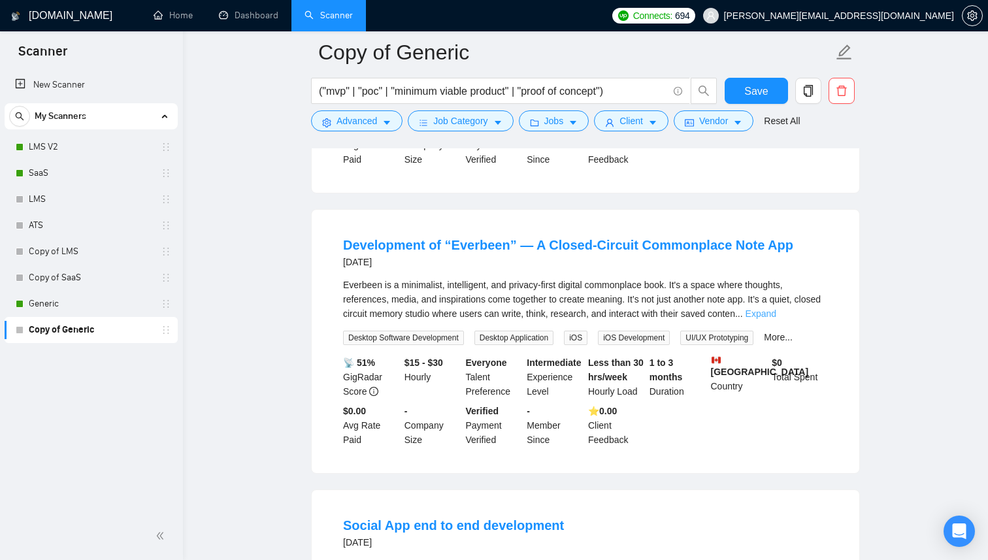
click at [776, 319] on link "Expand" at bounding box center [761, 314] width 31 height 10
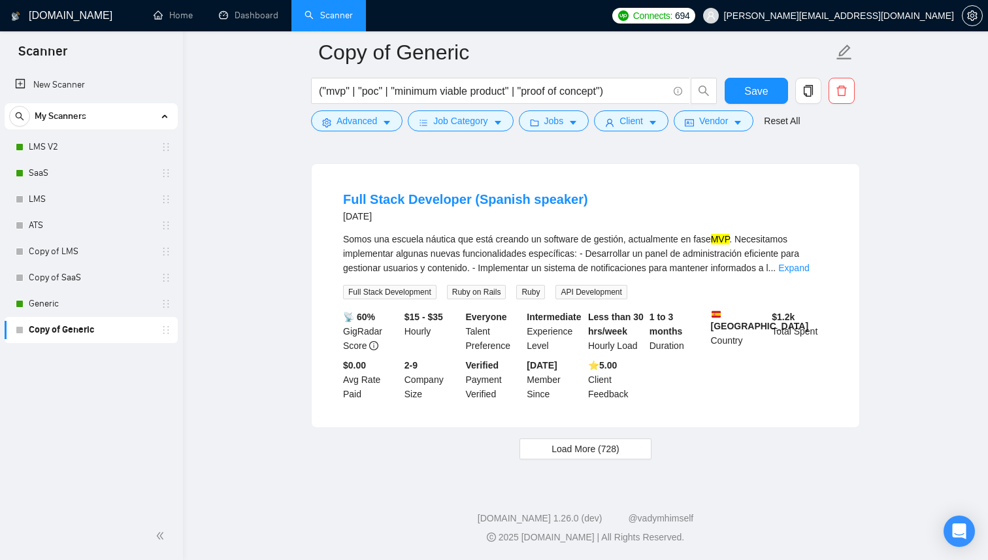
scroll to position [6215, 0]
click at [595, 454] on span "Load More (728)" at bounding box center [586, 449] width 68 height 14
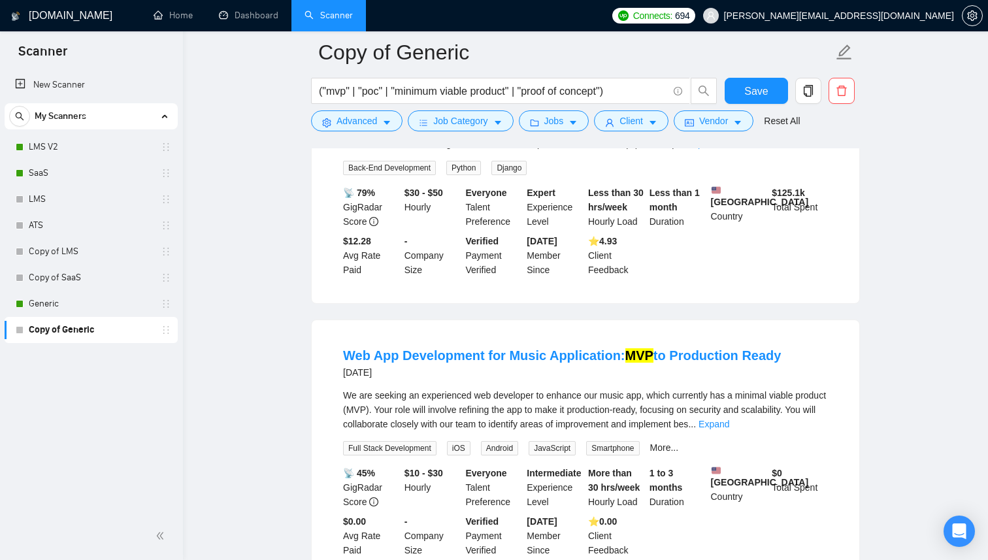
scroll to position [8221, 0]
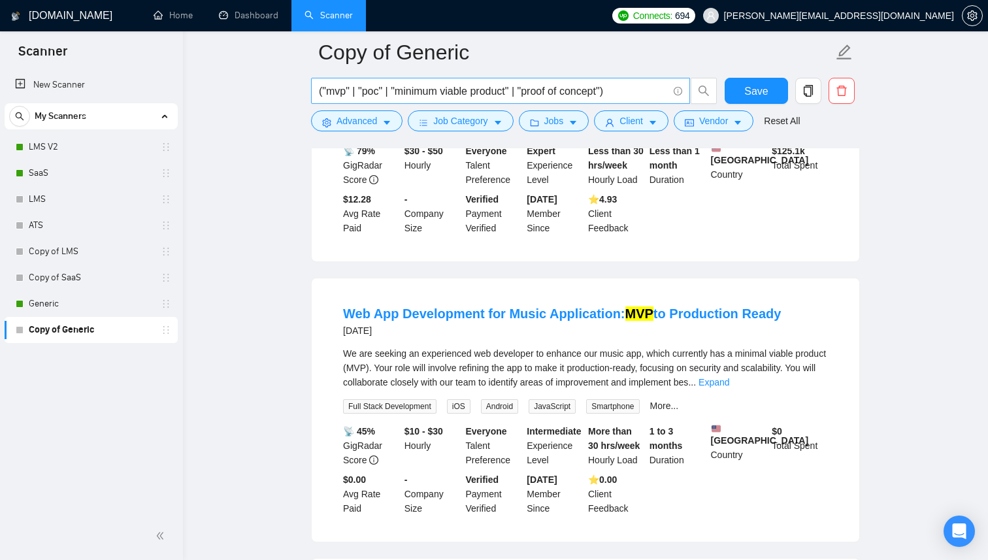
click at [614, 88] on input "("mvp" | "poc" | "minimum viable product" | "proof of concept")" at bounding box center [493, 91] width 349 height 16
type input "("mvp" | "poc" | "minimum viable product" | "proof of concept" | "web app" | "w…"
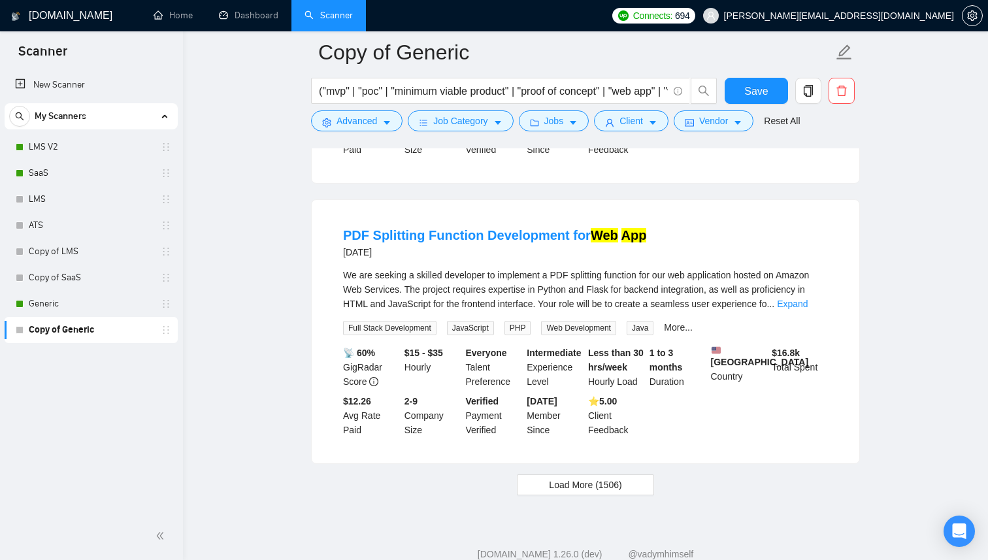
scroll to position [2665, 0]
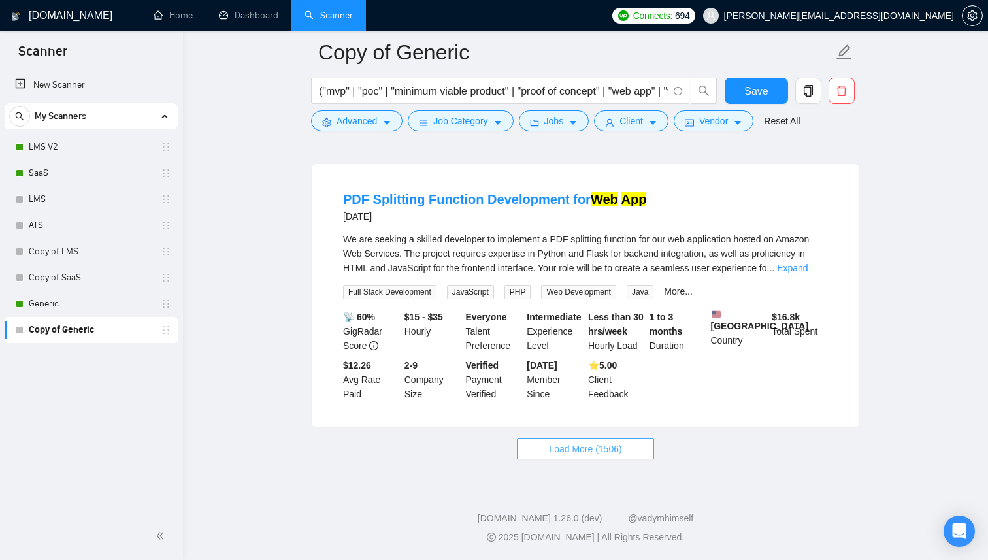
click at [550, 448] on span "Load More (1506)" at bounding box center [585, 449] width 73 height 14
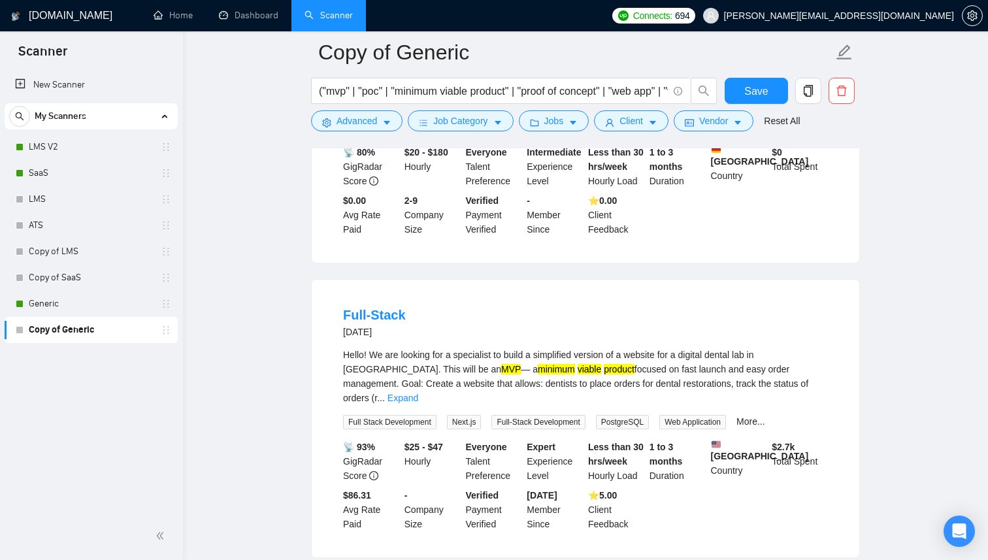
scroll to position [5456, 0]
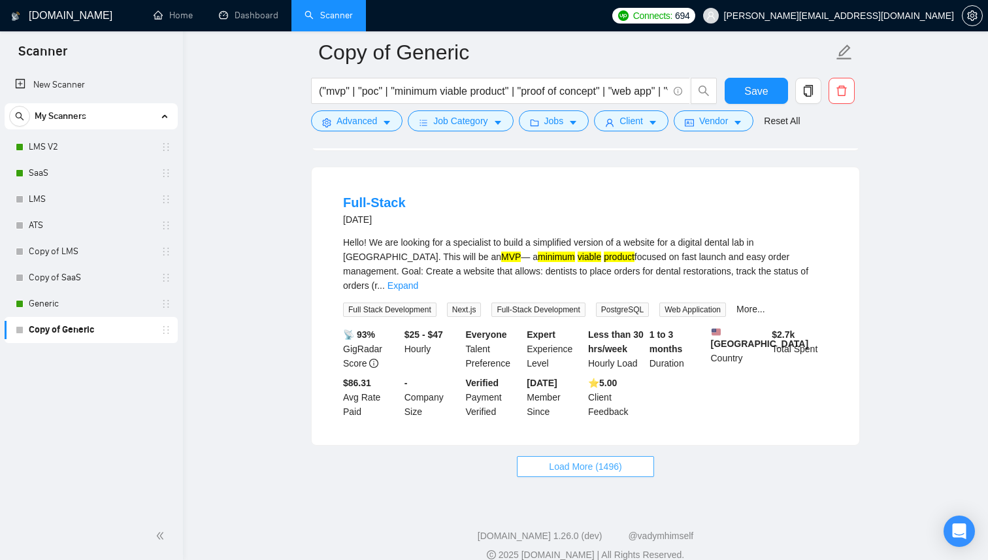
click at [561, 474] on span "Load More (1496)" at bounding box center [585, 466] width 73 height 14
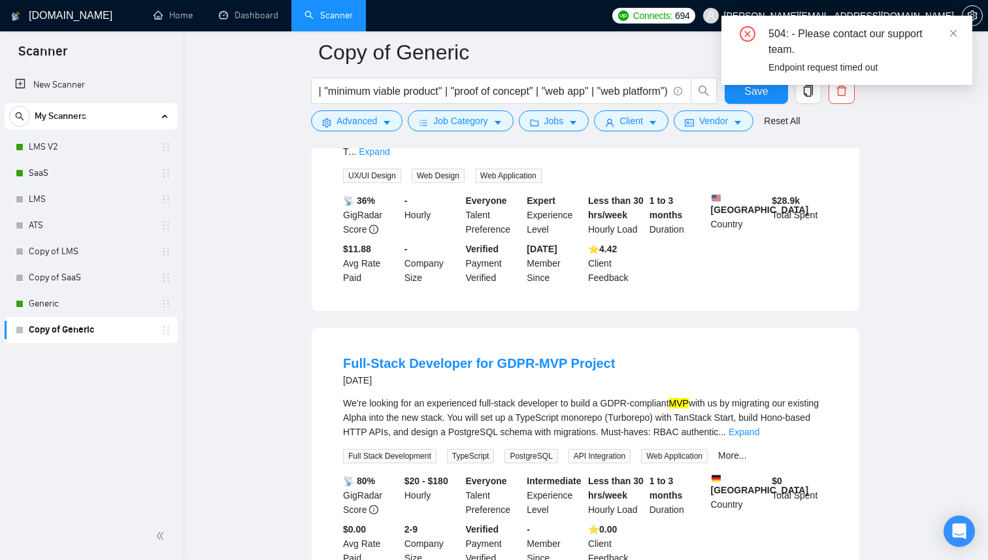
scroll to position [4578, 0]
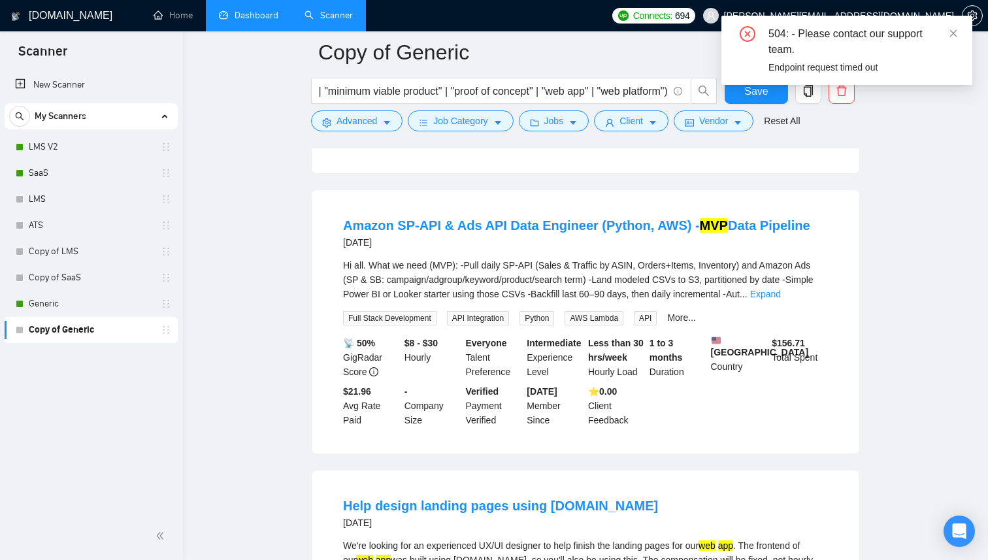
click at [224, 21] on link "Dashboard" at bounding box center [248, 15] width 59 height 11
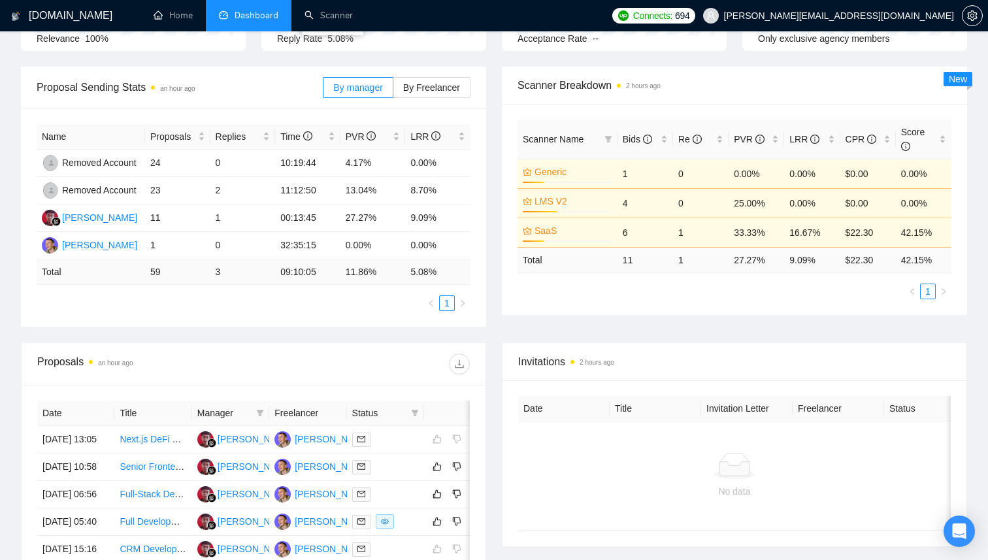
scroll to position [410, 0]
